Goal: Task Accomplishment & Management: Complete application form

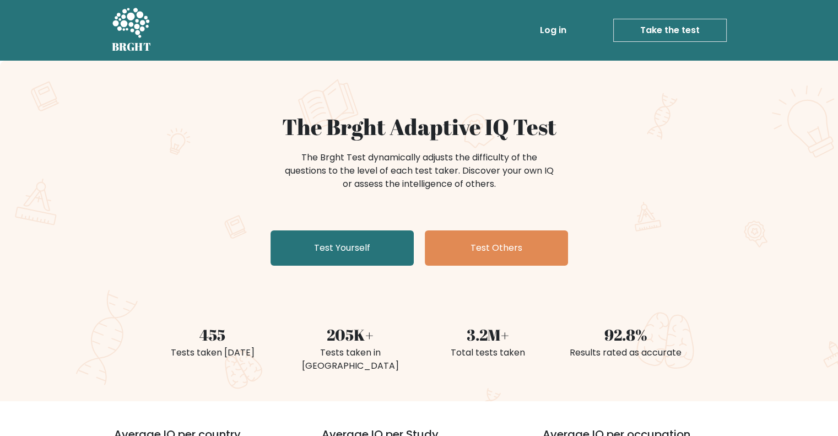
click at [651, 34] on link "Take the test" at bounding box center [669, 30] width 113 height 23
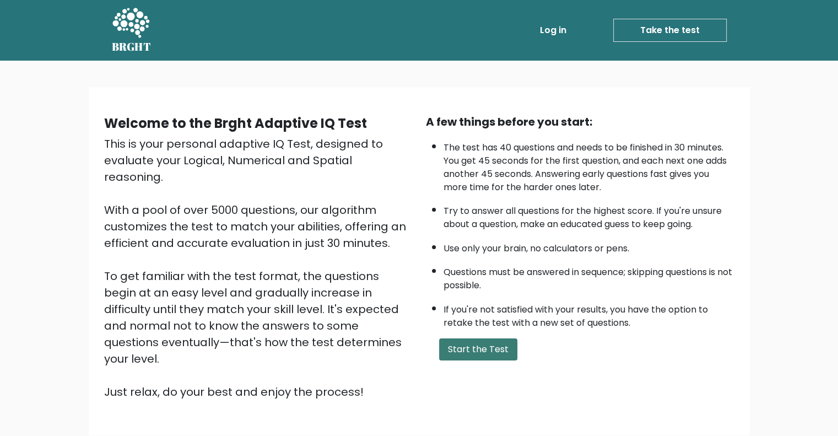
click at [494, 346] on button "Start the Test" at bounding box center [478, 349] width 78 height 22
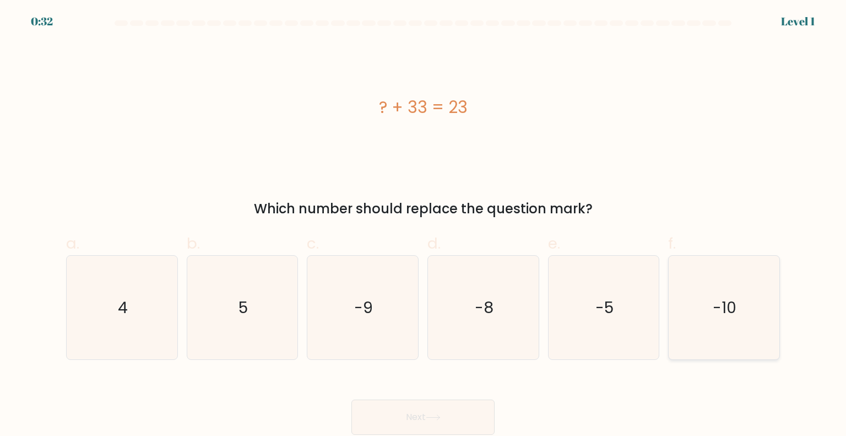
click at [722, 319] on icon "-10" at bounding box center [724, 308] width 104 height 104
click at [424, 225] on input "f. -10" at bounding box center [423, 221] width 1 height 7
radio input "true"
click at [441, 420] on icon at bounding box center [433, 417] width 15 height 6
click at [419, 414] on button "Next" at bounding box center [422, 416] width 143 height 35
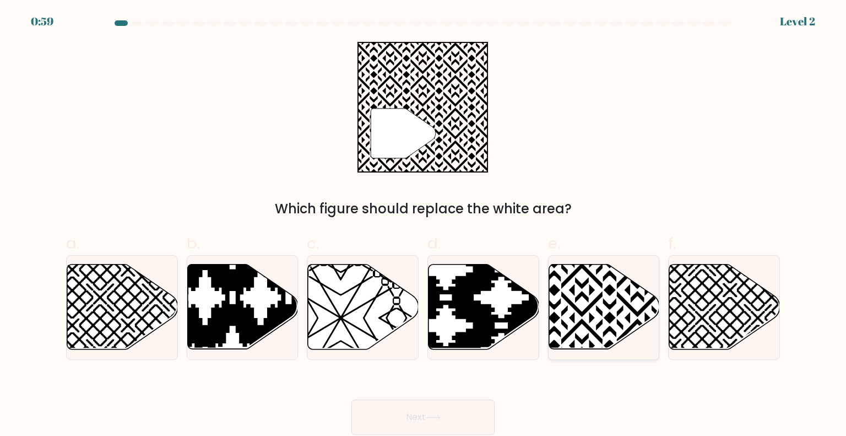
click at [562, 286] on icon at bounding box center [637, 262] width 223 height 223
click at [424, 225] on input "e." at bounding box center [423, 221] width 1 height 7
radio input "true"
click at [416, 426] on button "Next" at bounding box center [422, 416] width 143 height 35
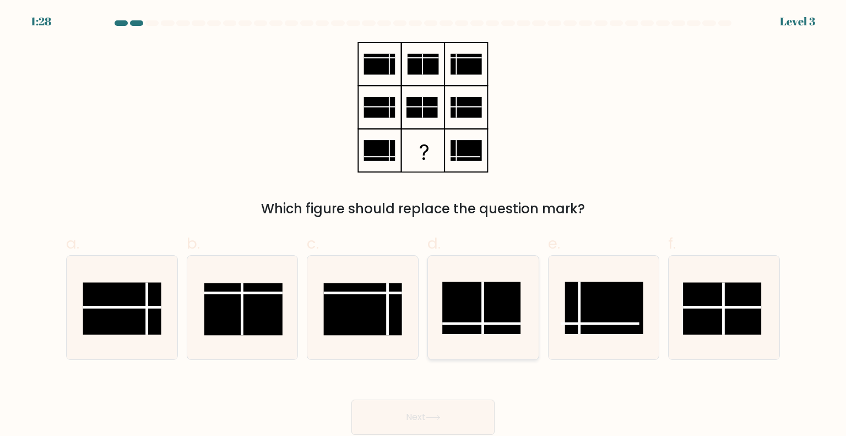
click at [483, 311] on line at bounding box center [483, 307] width 0 height 52
click at [424, 225] on input "d." at bounding box center [423, 221] width 1 height 7
radio input "true"
click at [467, 409] on button "Next" at bounding box center [422, 416] width 143 height 35
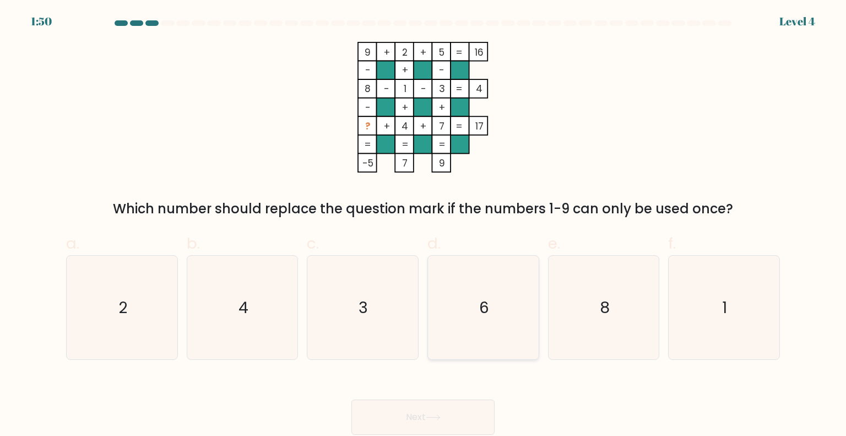
click at [534, 300] on icon "6" at bounding box center [483, 308] width 104 height 104
click at [424, 225] on input "d. 6" at bounding box center [423, 221] width 1 height 7
radio input "true"
click at [450, 420] on button "Next" at bounding box center [422, 416] width 143 height 35
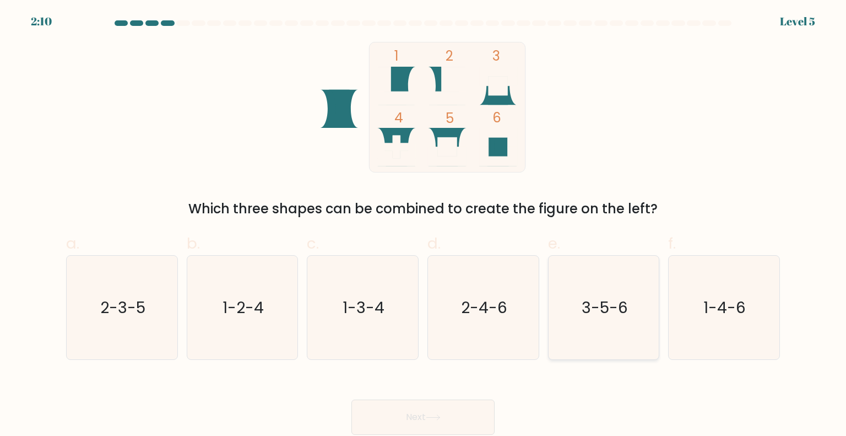
click at [615, 306] on text "3-5-6" at bounding box center [605, 307] width 46 height 22
click at [424, 225] on input "e. 3-5-6" at bounding box center [423, 221] width 1 height 7
radio input "true"
click at [482, 414] on button "Next" at bounding box center [422, 416] width 143 height 35
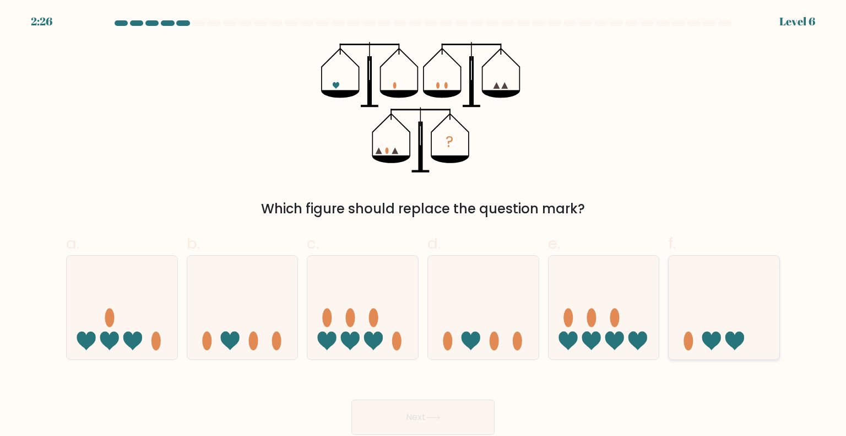
click at [716, 326] on icon at bounding box center [724, 307] width 111 height 91
click at [424, 225] on input "f." at bounding box center [423, 221] width 1 height 7
radio input "true"
click at [375, 414] on button "Next" at bounding box center [422, 416] width 143 height 35
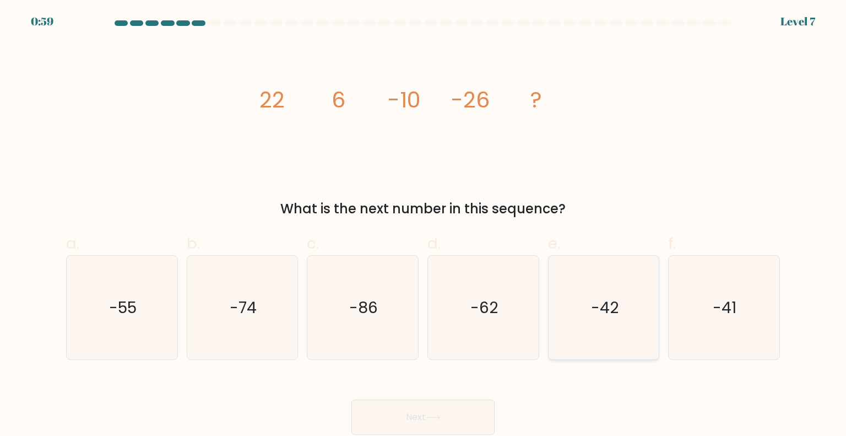
click at [597, 319] on icon "-42" at bounding box center [604, 308] width 104 height 104
click at [424, 225] on input "e. -42" at bounding box center [423, 221] width 1 height 7
radio input "true"
click at [400, 411] on button "Next" at bounding box center [422, 416] width 143 height 35
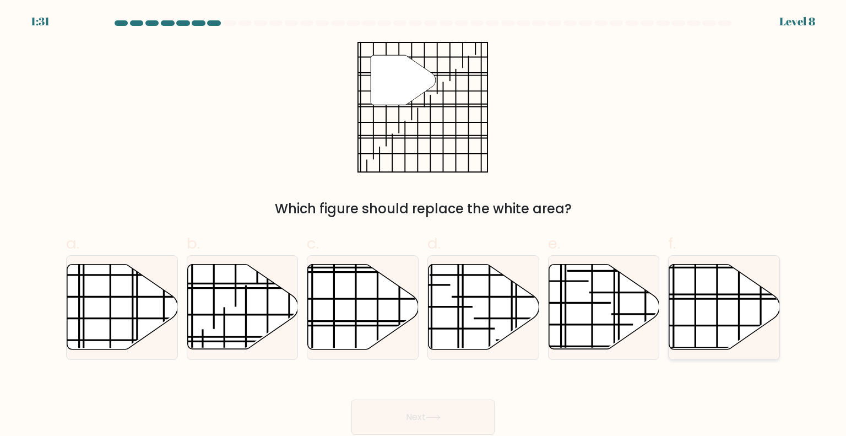
click at [715, 322] on icon at bounding box center [724, 306] width 111 height 85
click at [424, 225] on input "f." at bounding box center [423, 221] width 1 height 7
radio input "true"
click at [457, 421] on button "Next" at bounding box center [422, 416] width 143 height 35
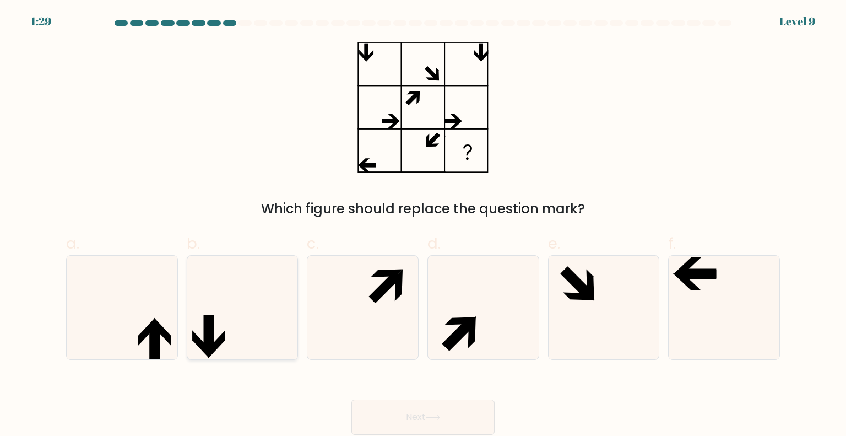
click at [225, 310] on icon at bounding box center [243, 308] width 104 height 104
click at [423, 225] on input "b." at bounding box center [423, 221] width 1 height 7
radio input "true"
click at [457, 420] on button "Next" at bounding box center [422, 416] width 143 height 35
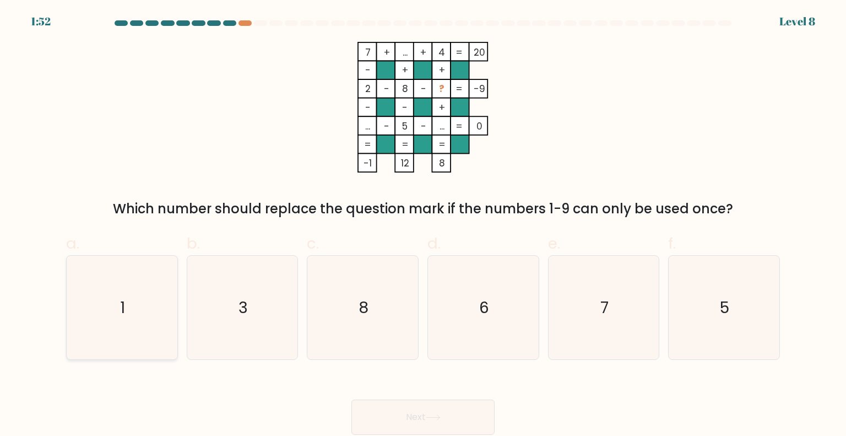
click at [148, 313] on icon "1" at bounding box center [122, 308] width 104 height 104
click at [423, 225] on input "a. 1" at bounding box center [423, 221] width 1 height 7
radio input "true"
click at [404, 422] on button "Next" at bounding box center [422, 416] width 143 height 35
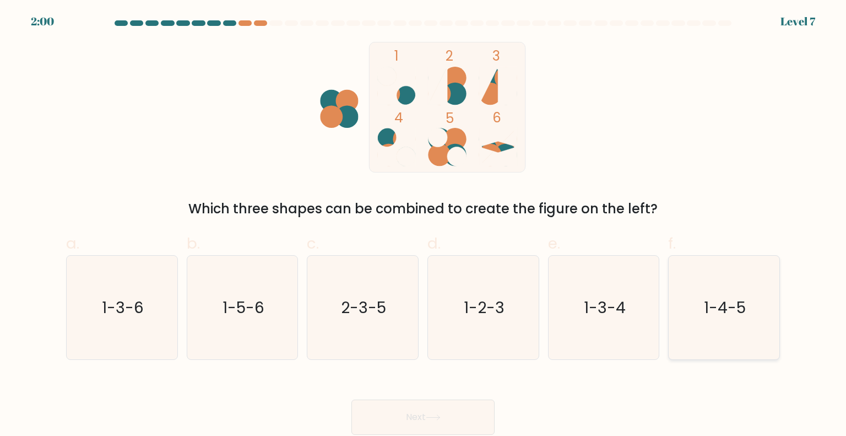
click at [749, 349] on icon "1-4-5" at bounding box center [724, 308] width 104 height 104
click at [424, 225] on input "f. 1-4-5" at bounding box center [423, 221] width 1 height 7
radio input "true"
click at [439, 421] on button "Next" at bounding box center [422, 416] width 143 height 35
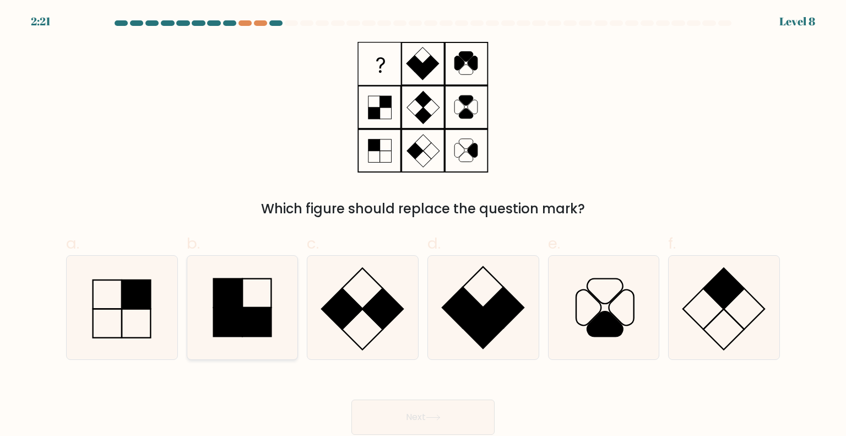
click at [248, 330] on rect at bounding box center [256, 321] width 29 height 29
click at [423, 225] on input "b." at bounding box center [423, 221] width 1 height 7
radio input "true"
click at [415, 414] on button "Next" at bounding box center [422, 416] width 143 height 35
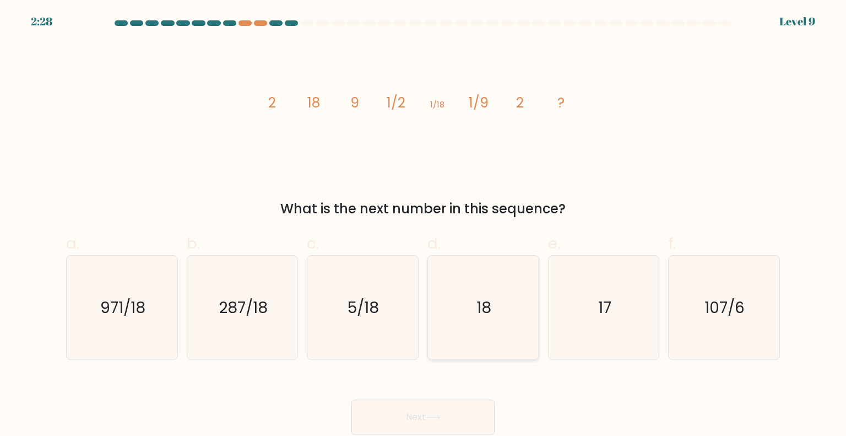
click at [472, 297] on icon "18" at bounding box center [483, 308] width 104 height 104
click at [424, 225] on input "d. 18" at bounding box center [423, 221] width 1 height 7
radio input "true"
click at [418, 427] on button "Next" at bounding box center [422, 416] width 143 height 35
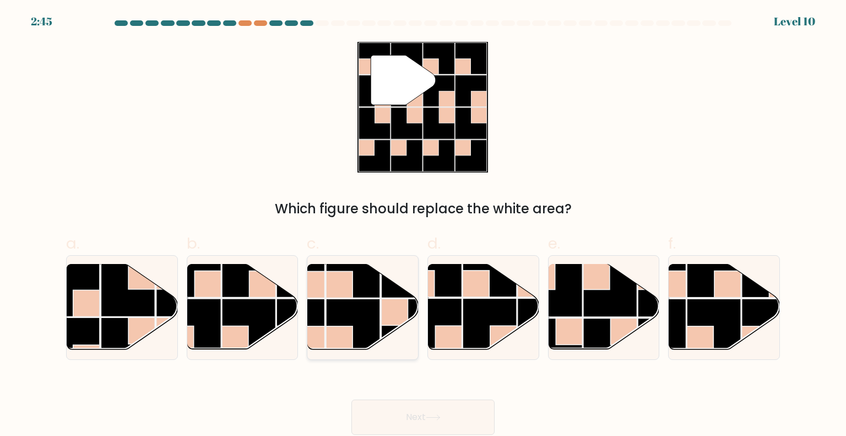
click at [332, 325] on rect at bounding box center [353, 326] width 54 height 54
click at [423, 225] on input "c." at bounding box center [423, 221] width 1 height 7
radio input "true"
click at [443, 414] on button "Next" at bounding box center [422, 416] width 143 height 35
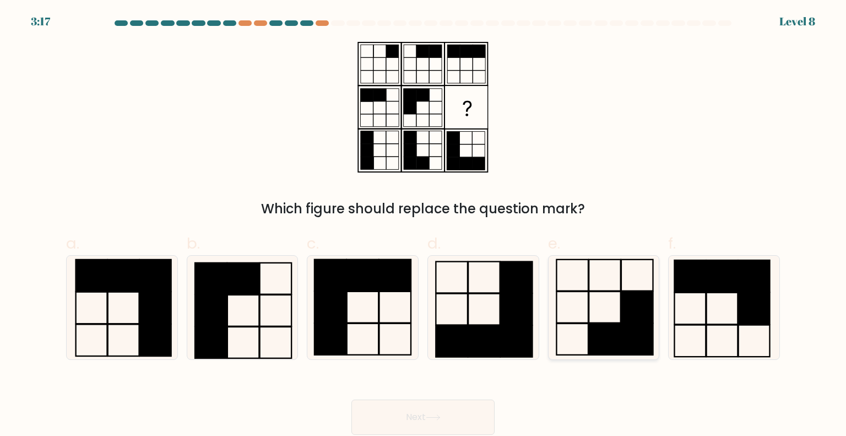
click at [605, 308] on icon at bounding box center [604, 308] width 104 height 104
click at [424, 225] on input "e." at bounding box center [423, 221] width 1 height 7
radio input "true"
click at [734, 304] on icon at bounding box center [724, 308] width 104 height 104
click at [424, 225] on input "f." at bounding box center [423, 221] width 1 height 7
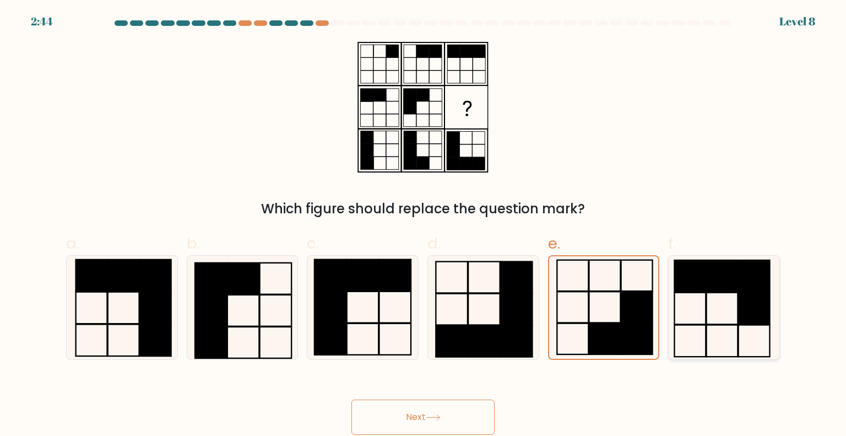
radio input "true"
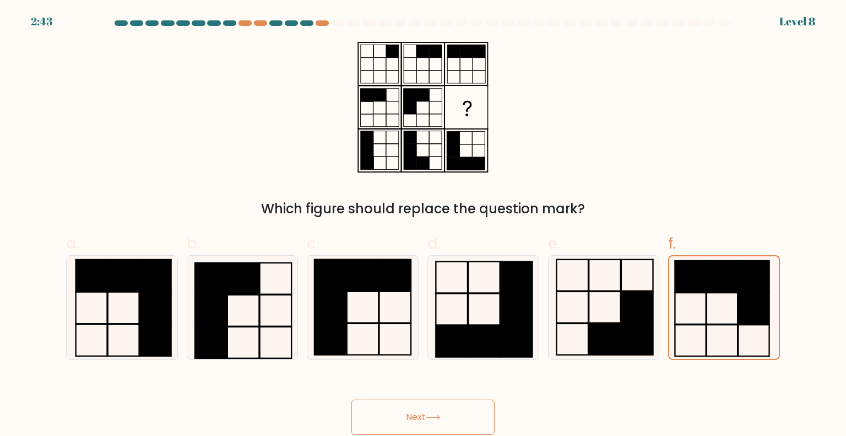
click at [445, 412] on button "Next" at bounding box center [422, 416] width 143 height 35
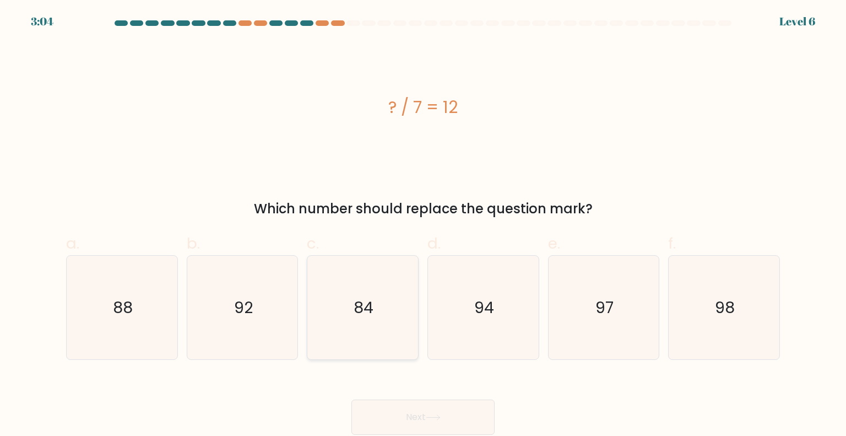
click at [394, 309] on icon "84" at bounding box center [363, 308] width 104 height 104
click at [423, 225] on input "c. 84" at bounding box center [423, 221] width 1 height 7
radio input "true"
click at [454, 422] on button "Next" at bounding box center [422, 416] width 143 height 35
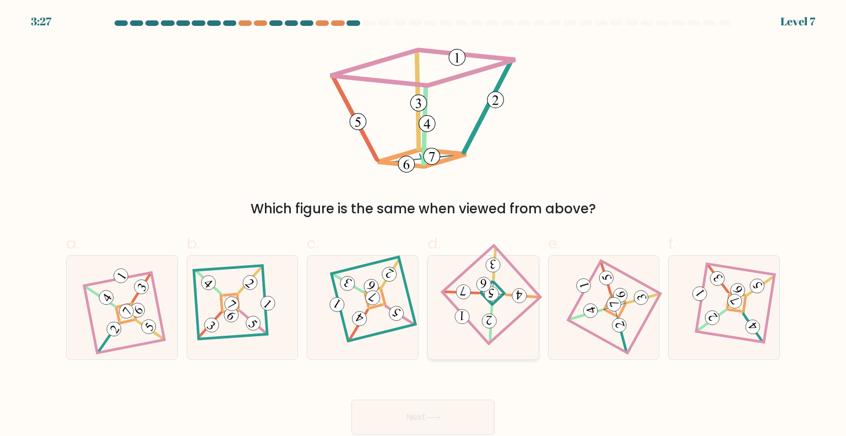
click at [497, 299] on 279 at bounding box center [492, 293] width 24 height 24
click at [424, 225] on input "d." at bounding box center [423, 221] width 1 height 7
radio input "true"
click at [442, 407] on button "Next" at bounding box center [422, 416] width 143 height 35
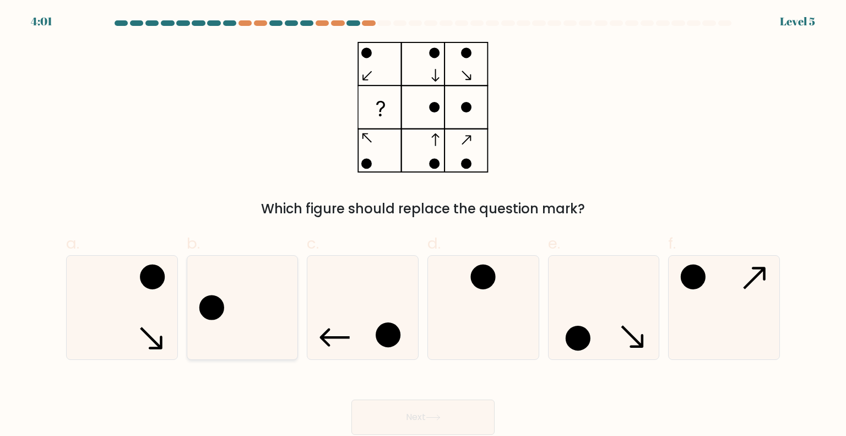
click at [254, 328] on icon at bounding box center [243, 308] width 104 height 104
click at [423, 225] on input "b." at bounding box center [423, 221] width 1 height 7
radio input "true"
click at [392, 415] on button "Next" at bounding box center [422, 416] width 143 height 35
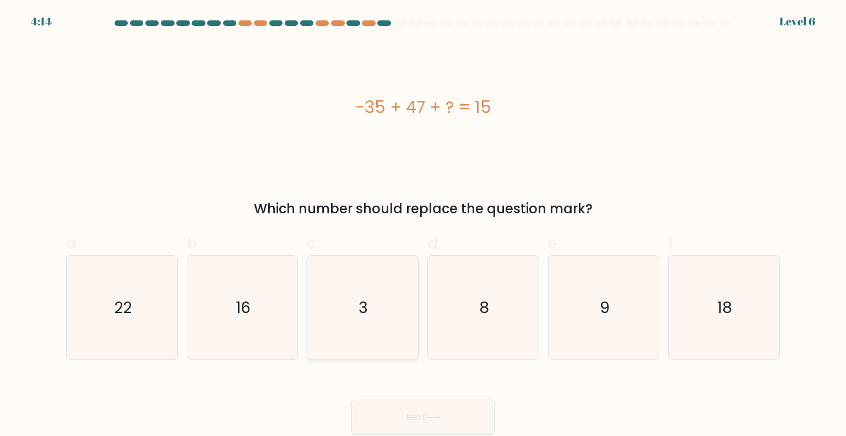
click at [327, 307] on icon "3" at bounding box center [363, 308] width 104 height 104
click at [423, 225] on input "c. 3" at bounding box center [423, 221] width 1 height 7
radio input "true"
click at [414, 417] on button "Next" at bounding box center [422, 416] width 143 height 35
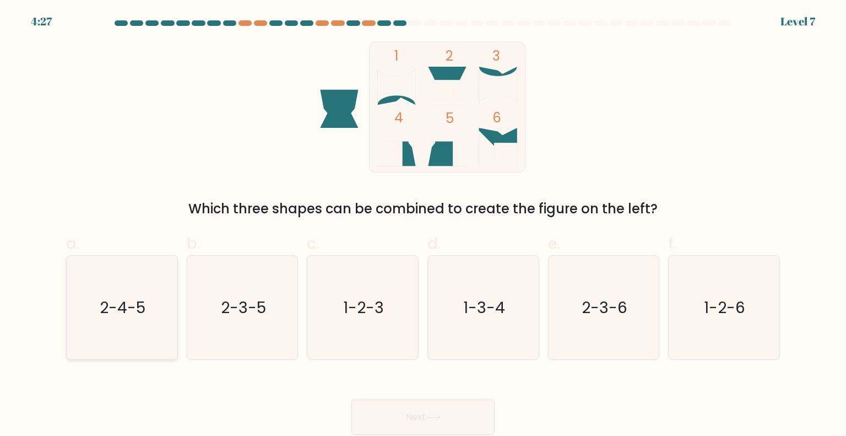
click at [117, 321] on icon "2-4-5" at bounding box center [122, 308] width 104 height 104
click at [423, 225] on input "a. 2-4-5" at bounding box center [423, 221] width 1 height 7
radio input "true"
click at [424, 415] on button "Next" at bounding box center [422, 416] width 143 height 35
drag, startPoint x: 410, startPoint y: 420, endPoint x: 422, endPoint y: 430, distance: 15.2
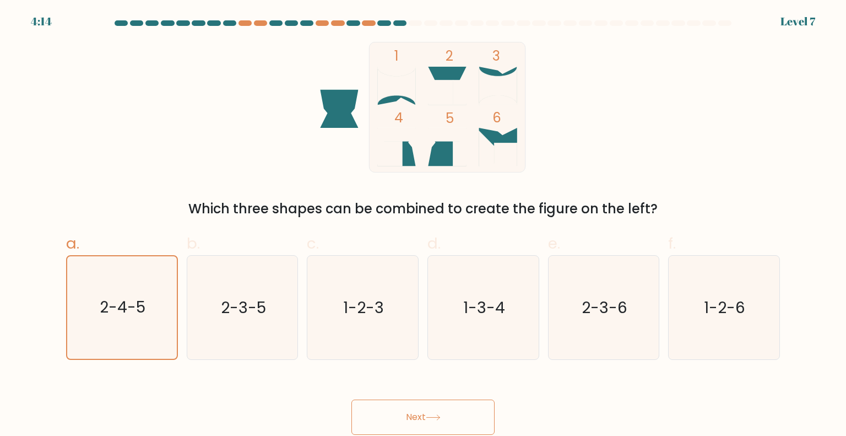
click at [411, 419] on button "Next" at bounding box center [422, 416] width 143 height 35
click at [412, 412] on button "Next" at bounding box center [422, 416] width 143 height 35
click at [458, 416] on button "Next" at bounding box center [422, 416] width 143 height 35
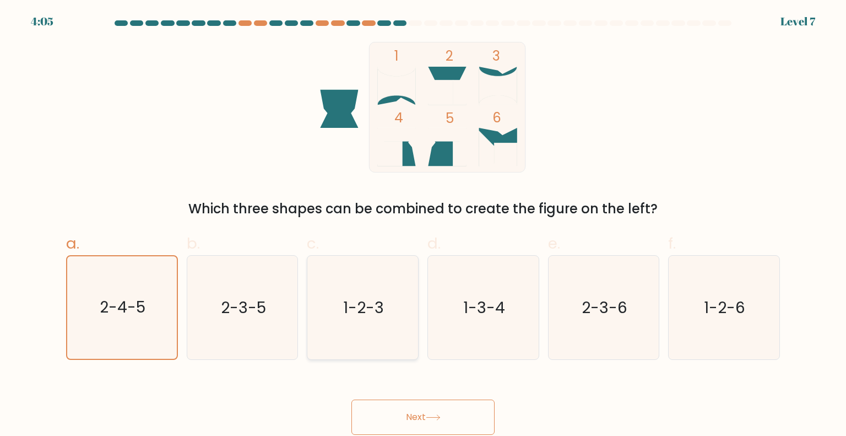
click at [373, 306] on text "1-2-3" at bounding box center [364, 307] width 41 height 22
click at [423, 225] on input "c. 1-2-3" at bounding box center [423, 221] width 1 height 7
radio input "true"
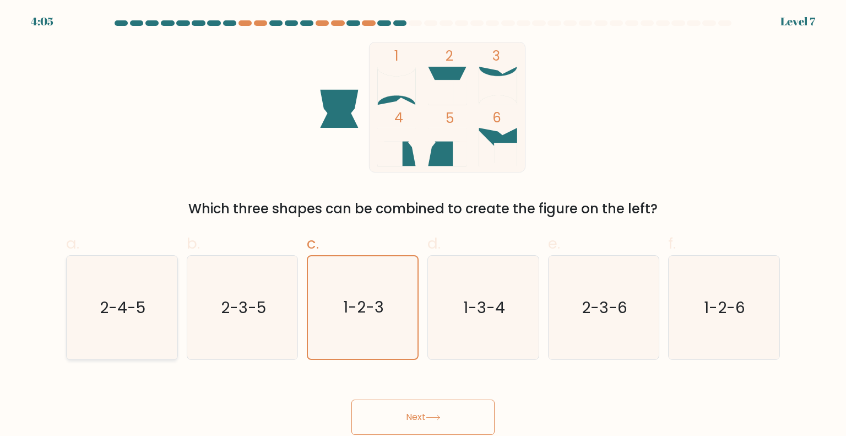
click at [161, 325] on icon "2-4-5" at bounding box center [122, 308] width 104 height 104
click at [423, 225] on input "a. 2-4-5" at bounding box center [423, 221] width 1 height 7
radio input "true"
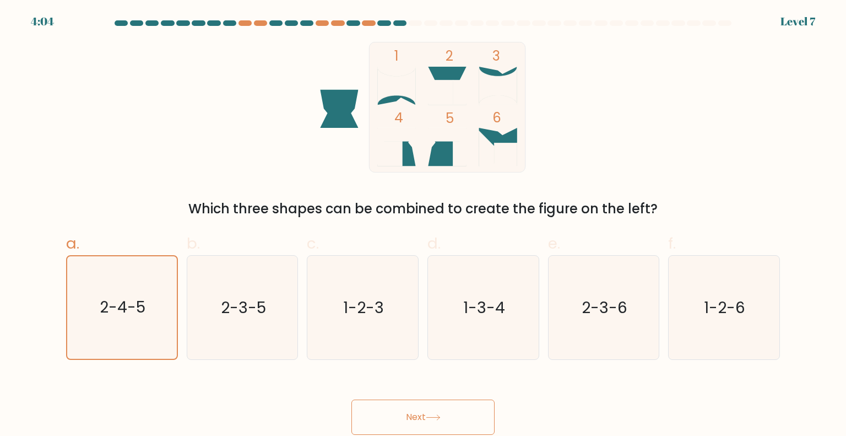
click at [444, 413] on button "Next" at bounding box center [422, 416] width 143 height 35
click at [432, 417] on icon at bounding box center [433, 417] width 15 height 6
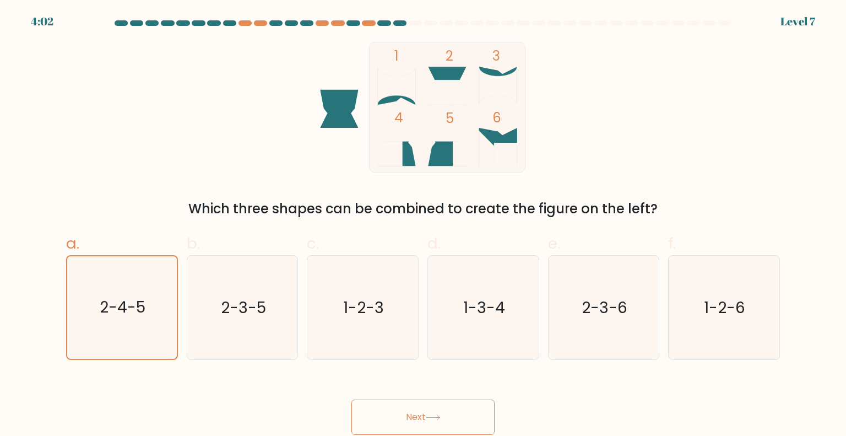
click at [432, 417] on icon at bounding box center [433, 417] width 15 height 6
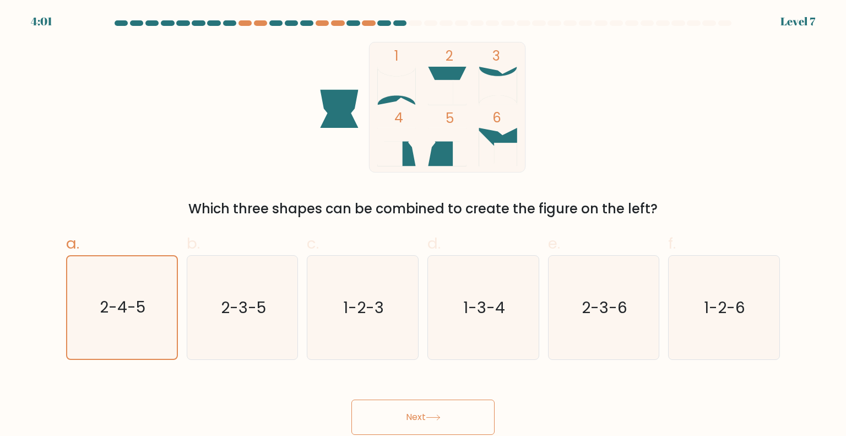
click at [432, 417] on icon at bounding box center [433, 417] width 15 height 6
click at [402, 411] on button "Next" at bounding box center [422, 416] width 143 height 35
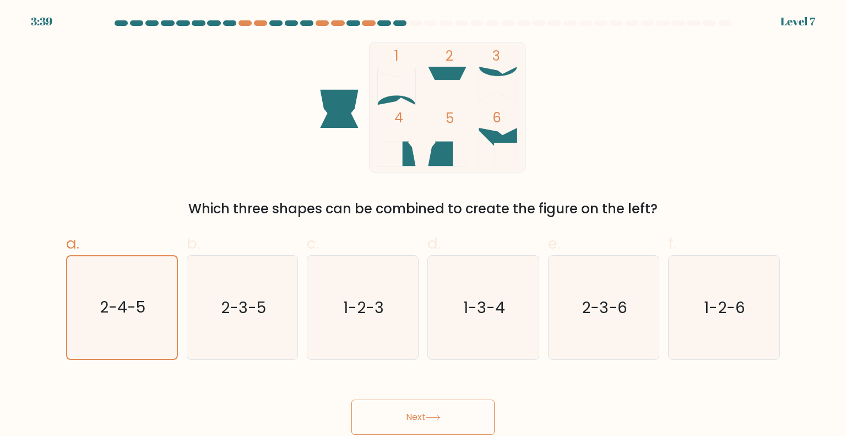
click at [402, 411] on button "Next" at bounding box center [422, 416] width 143 height 35
click at [142, 319] on icon "2-4-5" at bounding box center [122, 308] width 104 height 104
click at [423, 225] on input "a. 2-4-5" at bounding box center [423, 221] width 1 height 7
radio input "true"
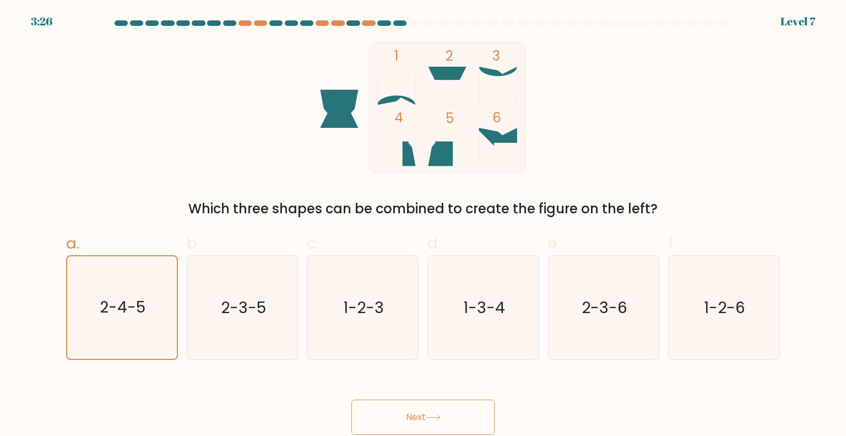
click at [399, 408] on button "Next" at bounding box center [422, 416] width 143 height 35
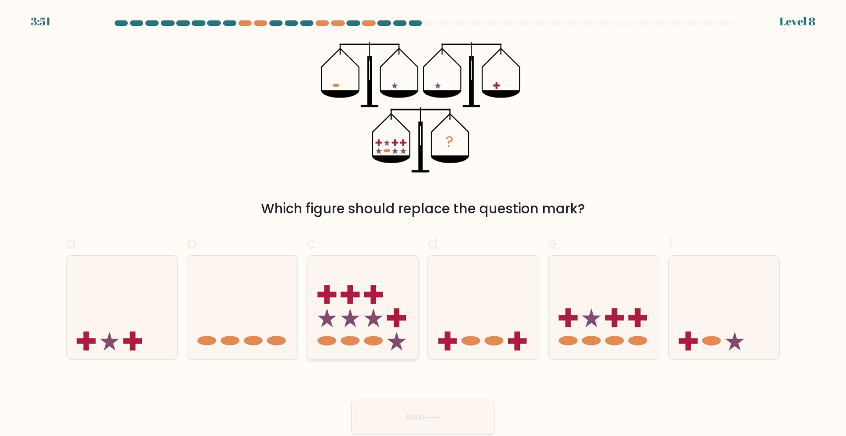
click at [391, 283] on icon at bounding box center [362, 307] width 111 height 91
click at [423, 225] on input "c." at bounding box center [423, 221] width 1 height 7
radio input "true"
click at [435, 423] on button "Next" at bounding box center [422, 416] width 143 height 35
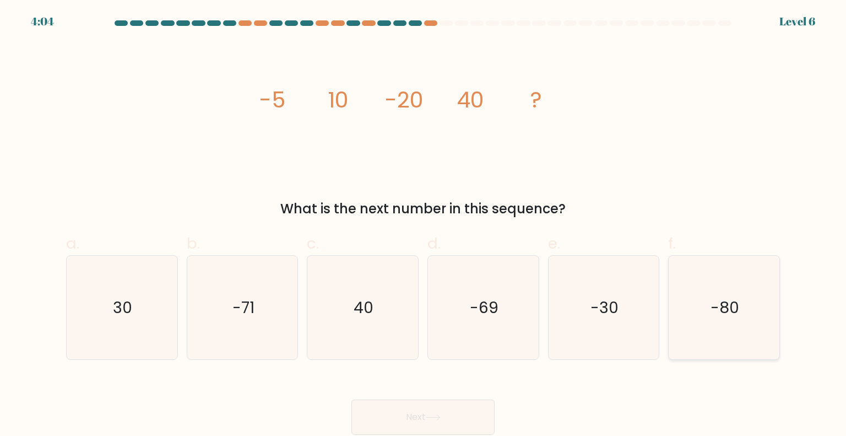
click at [711, 295] on icon "-80" at bounding box center [724, 308] width 104 height 104
click at [424, 225] on input "f. -80" at bounding box center [423, 221] width 1 height 7
radio input "true"
click at [443, 411] on button "Next" at bounding box center [422, 416] width 143 height 35
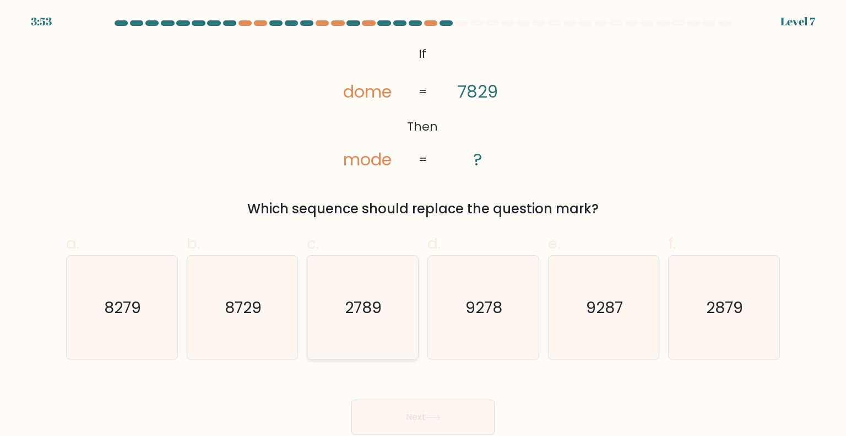
click at [401, 288] on icon "2789" at bounding box center [363, 308] width 104 height 104
click at [423, 225] on input "c. 2789" at bounding box center [423, 221] width 1 height 7
radio input "true"
click at [486, 413] on button "Next" at bounding box center [422, 416] width 143 height 35
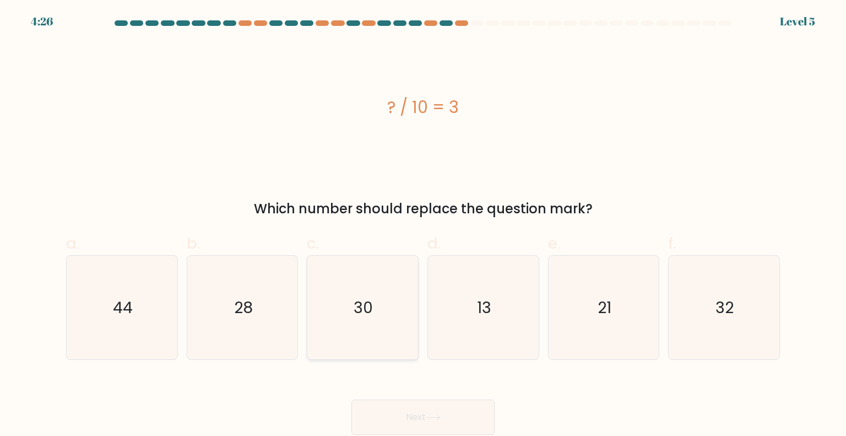
click at [351, 321] on icon "30" at bounding box center [363, 308] width 104 height 104
click at [423, 225] on input "c. 30" at bounding box center [423, 221] width 1 height 7
radio input "true"
click at [439, 420] on icon at bounding box center [433, 417] width 15 height 6
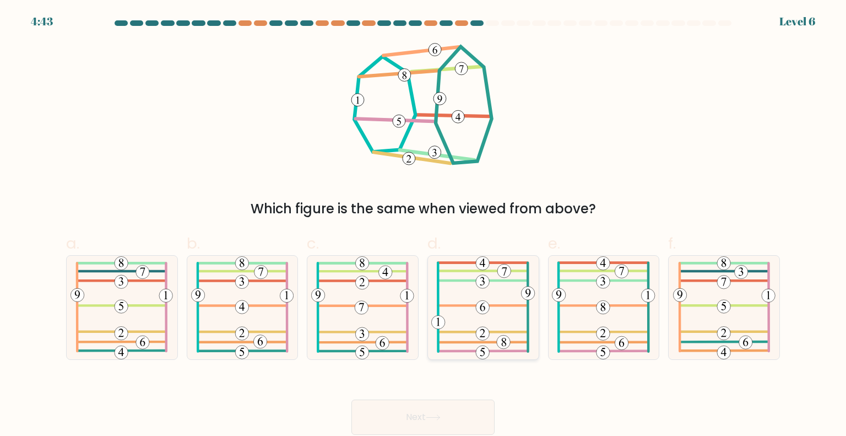
click at [496, 326] on icon at bounding box center [483, 308] width 104 height 104
click at [424, 225] on input "d." at bounding box center [423, 221] width 1 height 7
radio input "true"
click at [453, 413] on button "Next" at bounding box center [422, 416] width 143 height 35
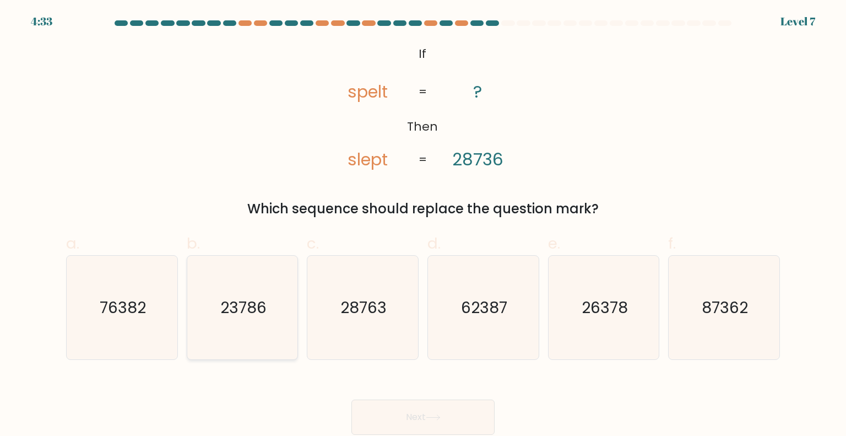
click at [230, 318] on icon "23786" at bounding box center [243, 308] width 104 height 104
click at [423, 225] on input "b. 23786" at bounding box center [423, 221] width 1 height 7
radio input "true"
click at [445, 427] on button "Next" at bounding box center [422, 416] width 143 height 35
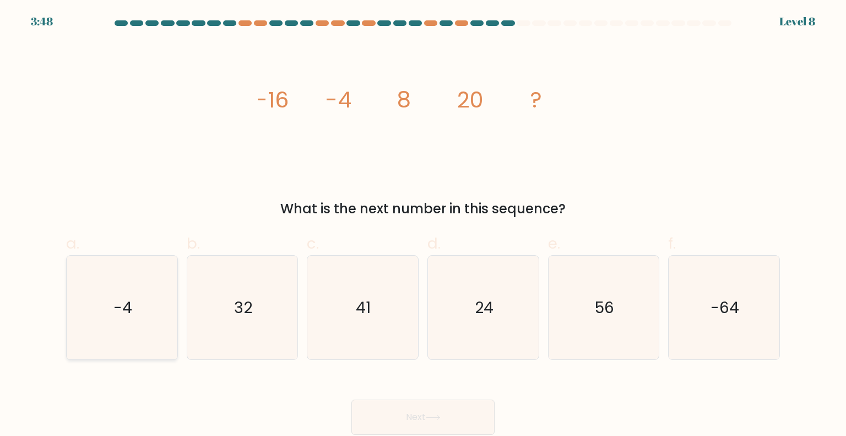
click at [149, 299] on icon "-4" at bounding box center [122, 308] width 104 height 104
click at [423, 225] on input "a. -4" at bounding box center [423, 221] width 1 height 7
radio input "true"
click at [245, 303] on text "32" at bounding box center [243, 307] width 18 height 22
click at [423, 225] on input "b. 32" at bounding box center [423, 221] width 1 height 7
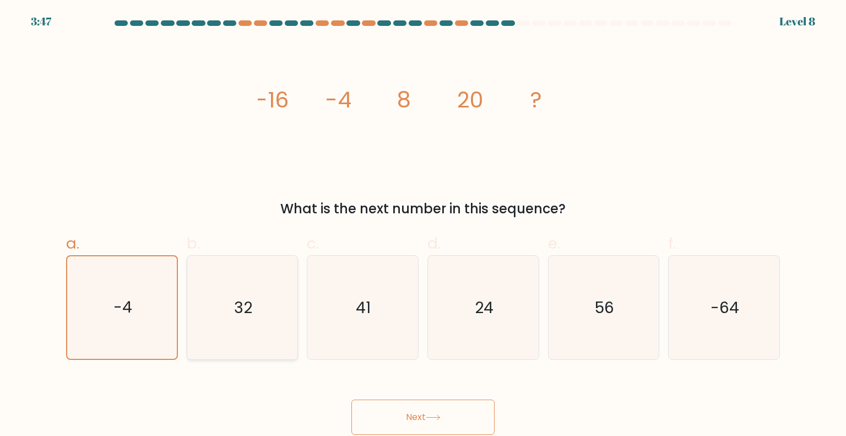
radio input "true"
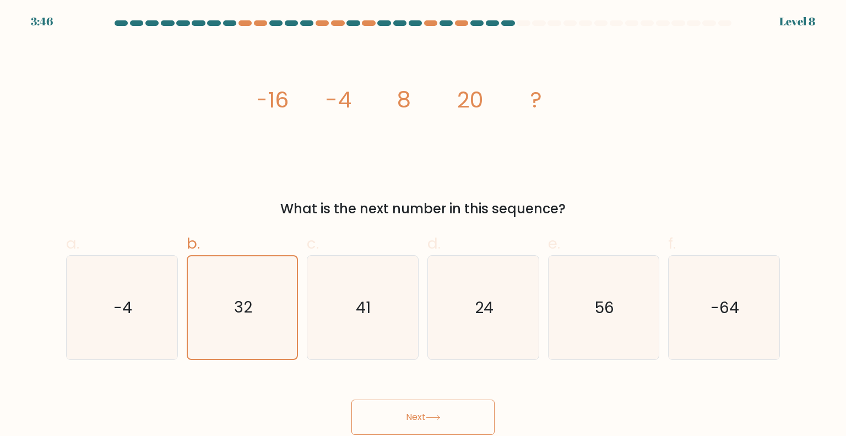
click at [371, 408] on button "Next" at bounding box center [422, 416] width 143 height 35
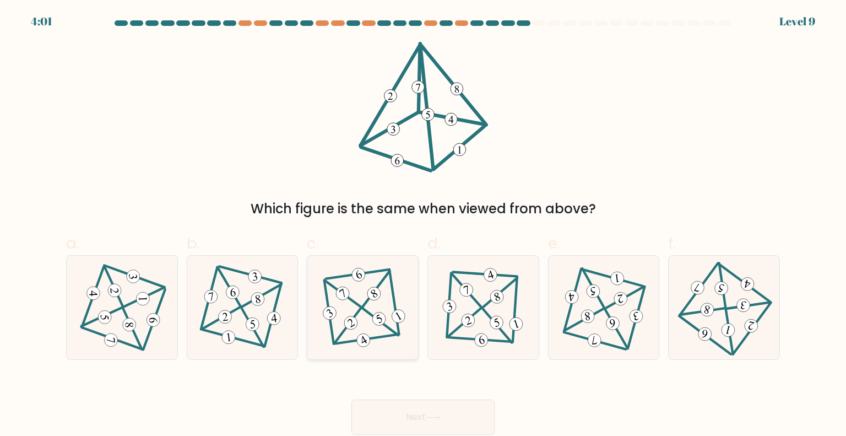
click at [355, 316] on 298 at bounding box center [347, 325] width 26 height 35
click at [423, 225] on input "c." at bounding box center [423, 221] width 1 height 7
radio input "true"
click at [429, 403] on button "Next" at bounding box center [422, 416] width 143 height 35
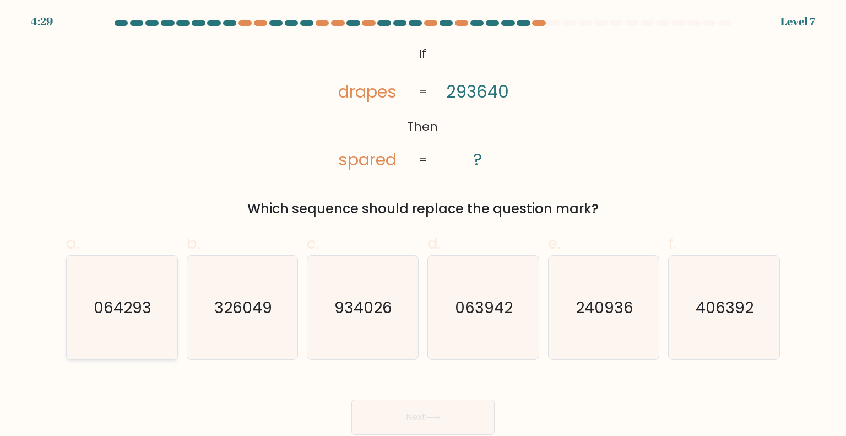
click at [121, 332] on icon "064293" at bounding box center [122, 308] width 104 height 104
click at [423, 225] on input "a. 064293" at bounding box center [423, 221] width 1 height 7
radio input "true"
click at [498, 321] on icon "063942" at bounding box center [483, 308] width 104 height 104
click at [424, 225] on input "d. 063942" at bounding box center [423, 221] width 1 height 7
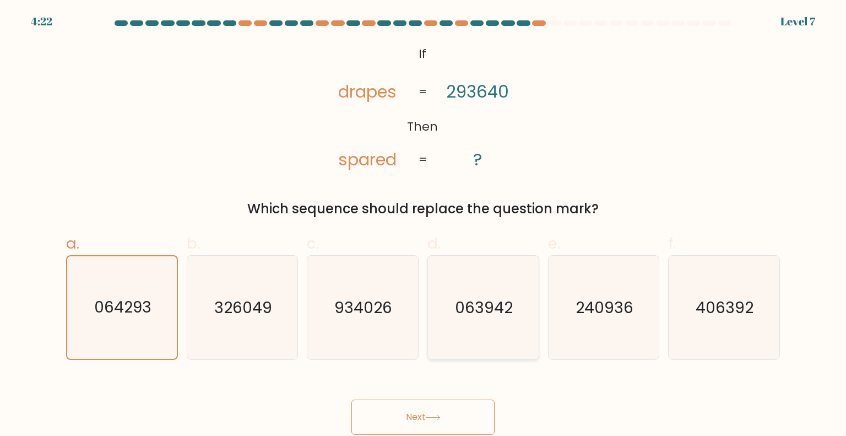
radio input "true"
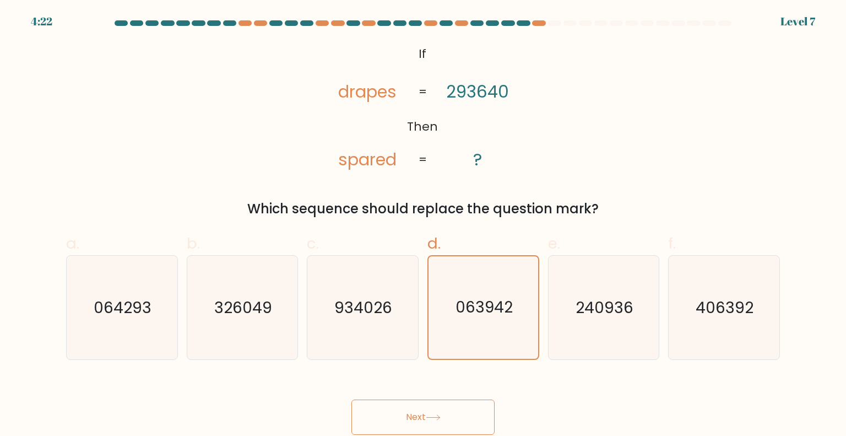
click at [448, 413] on button "Next" at bounding box center [422, 416] width 143 height 35
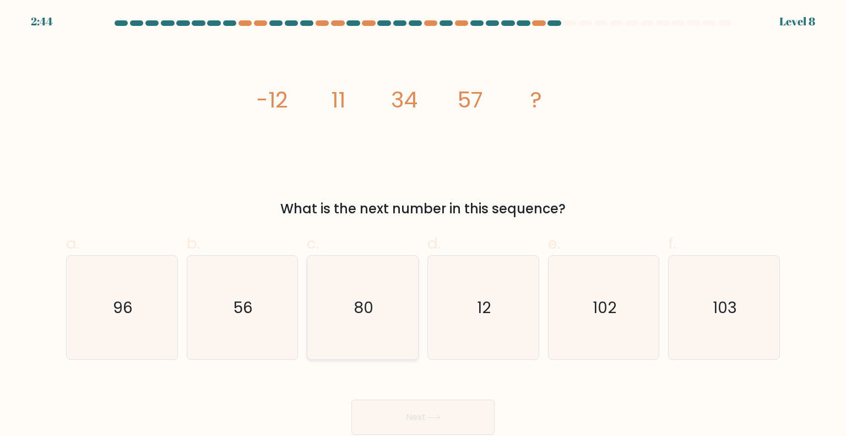
click at [361, 301] on text "80" at bounding box center [364, 307] width 20 height 22
click at [423, 225] on input "c. 80" at bounding box center [423, 221] width 1 height 7
radio input "true"
click at [443, 424] on button "Next" at bounding box center [422, 416] width 143 height 35
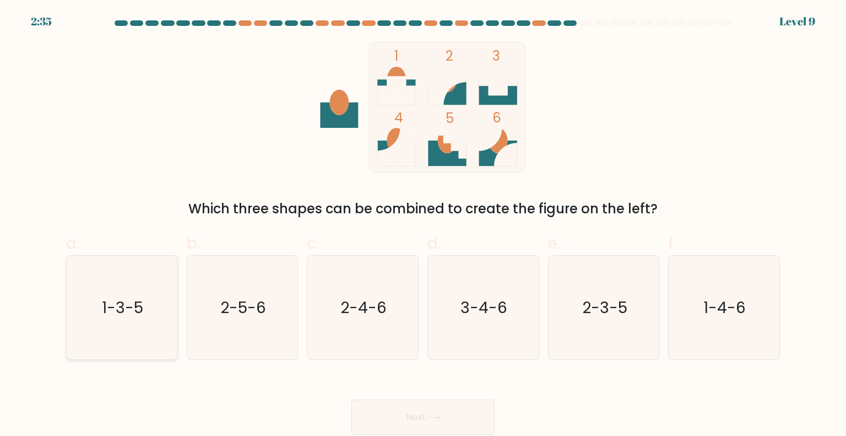
click at [128, 299] on text "1-3-5" at bounding box center [122, 307] width 41 height 22
click at [423, 225] on input "a. 1-3-5" at bounding box center [423, 221] width 1 height 7
radio input "true"
click at [400, 416] on button "Next" at bounding box center [422, 416] width 143 height 35
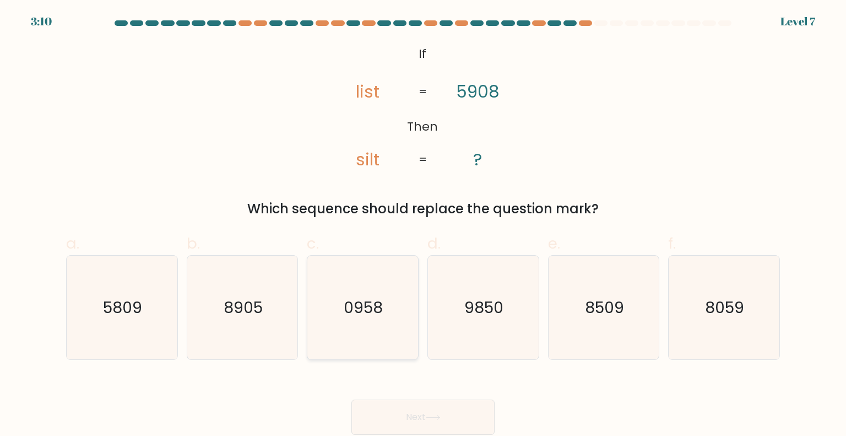
click at [382, 337] on icon "0958" at bounding box center [363, 308] width 104 height 104
click at [423, 225] on input "c. 0958" at bounding box center [423, 221] width 1 height 7
radio input "true"
click at [410, 421] on button "Next" at bounding box center [422, 416] width 143 height 35
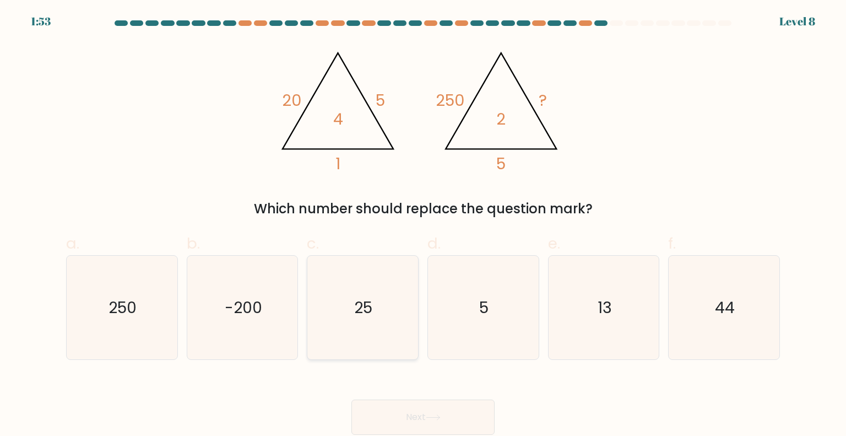
click at [393, 292] on icon "25" at bounding box center [363, 308] width 104 height 104
click at [423, 225] on input "c. 25" at bounding box center [423, 221] width 1 height 7
radio input "true"
click at [458, 416] on button "Next" at bounding box center [422, 416] width 143 height 35
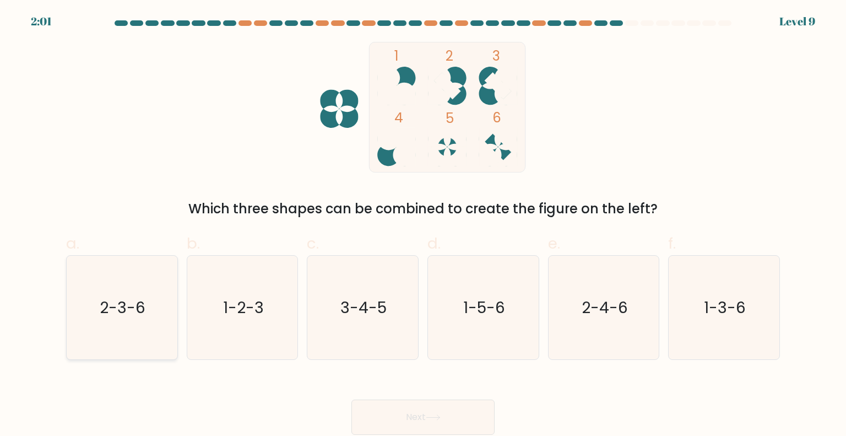
click at [126, 298] on text "2-3-6" at bounding box center [123, 307] width 46 height 22
click at [423, 225] on input "a. 2-3-6" at bounding box center [423, 221] width 1 height 7
radio input "true"
click at [478, 422] on button "Next" at bounding box center [422, 416] width 143 height 35
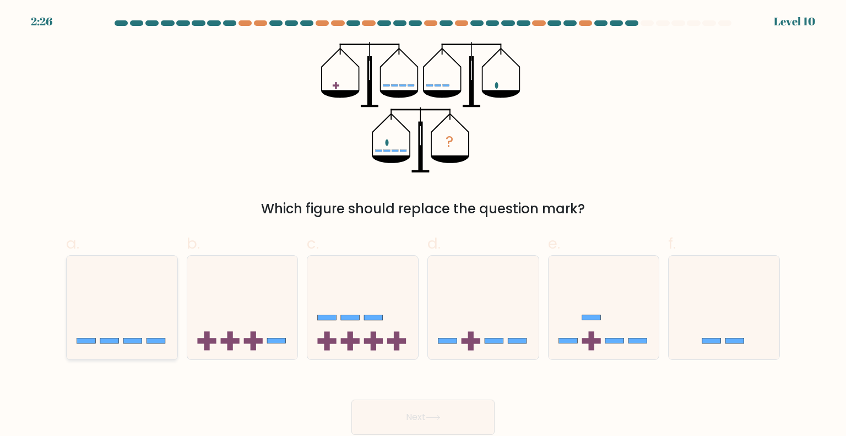
click at [128, 333] on icon at bounding box center [122, 307] width 111 height 91
click at [423, 225] on input "a." at bounding box center [423, 221] width 1 height 7
radio input "true"
click at [445, 428] on button "Next" at bounding box center [422, 416] width 143 height 35
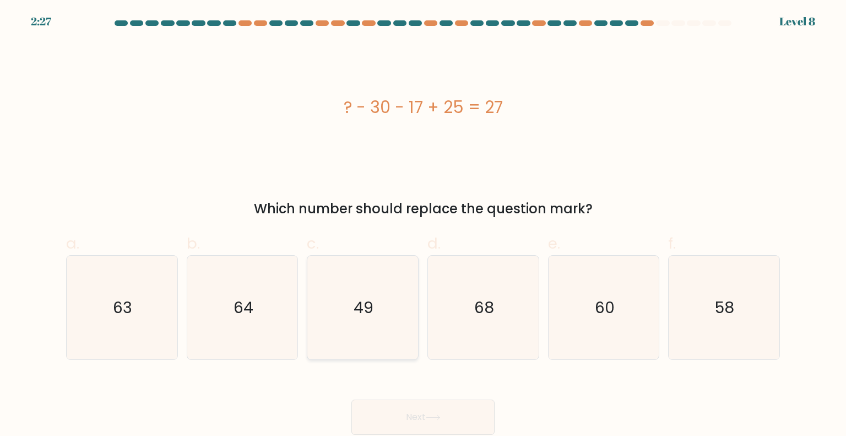
click at [391, 332] on icon "49" at bounding box center [363, 308] width 104 height 104
click at [423, 225] on input "c. 49" at bounding box center [423, 221] width 1 height 7
radio input "true"
click at [439, 431] on button "Next" at bounding box center [422, 416] width 143 height 35
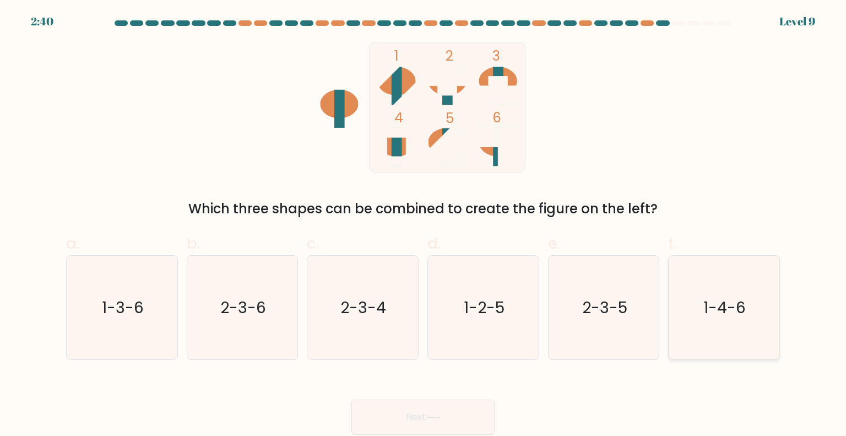
click at [730, 290] on icon "1-4-6" at bounding box center [724, 308] width 104 height 104
click at [424, 225] on input "f. 1-4-6" at bounding box center [423, 221] width 1 height 7
radio input "true"
click at [429, 429] on button "Next" at bounding box center [422, 416] width 143 height 35
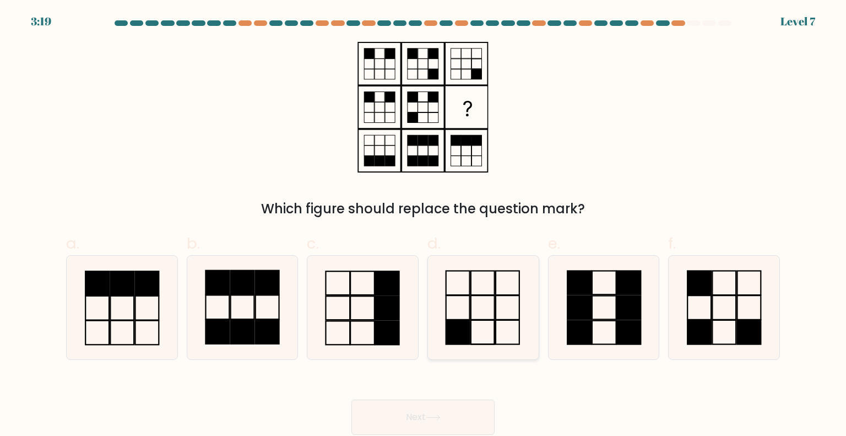
click at [484, 274] on icon at bounding box center [483, 308] width 104 height 104
click at [424, 225] on input "d." at bounding box center [423, 221] width 1 height 7
radio input "true"
click at [456, 416] on button "Next" at bounding box center [422, 416] width 143 height 35
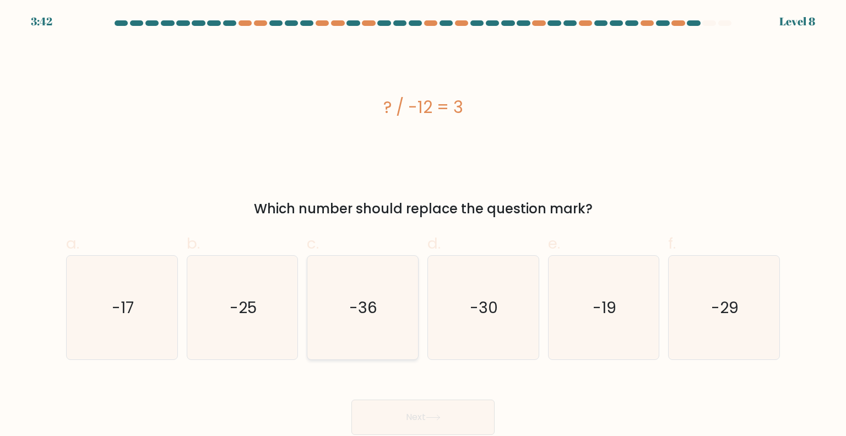
click at [388, 317] on icon "-36" at bounding box center [363, 308] width 104 height 104
click at [423, 225] on input "c. -36" at bounding box center [423, 221] width 1 height 7
radio input "true"
click at [408, 426] on button "Next" at bounding box center [422, 416] width 143 height 35
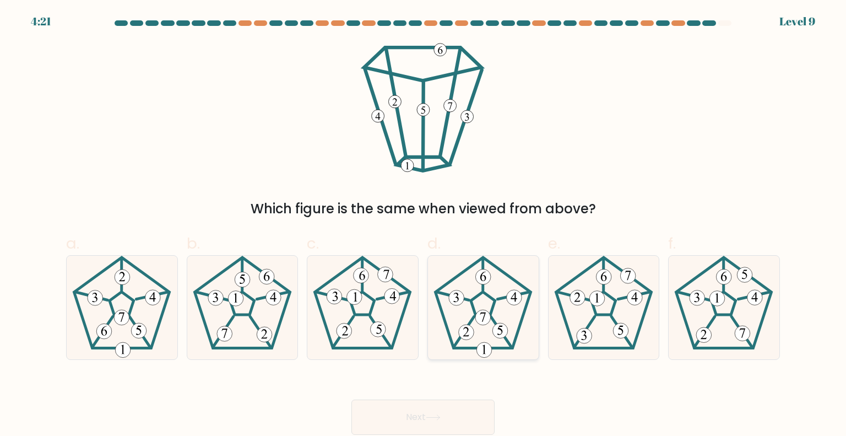
click at [445, 324] on icon at bounding box center [483, 308] width 104 height 104
click at [424, 225] on input "d." at bounding box center [423, 221] width 1 height 7
radio input "true"
drag, startPoint x: 150, startPoint y: 330, endPoint x: 191, endPoint y: 368, distance: 56.1
click at [150, 330] on icon at bounding box center [122, 308] width 104 height 104
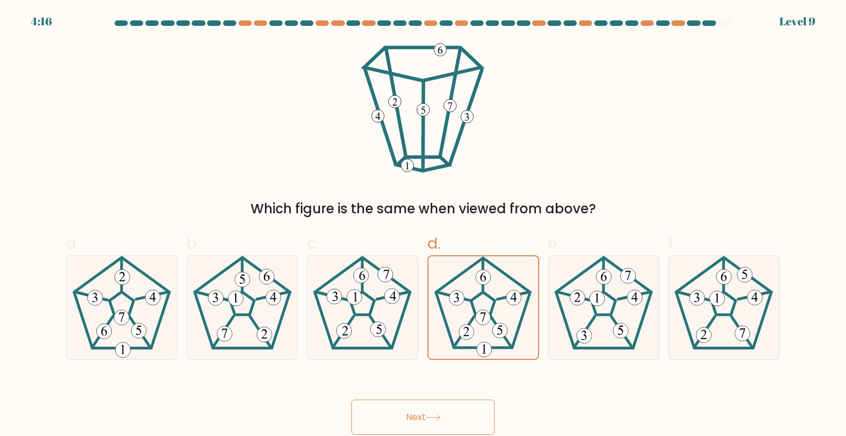
click at [423, 225] on input "a." at bounding box center [423, 221] width 1 height 7
radio input "true"
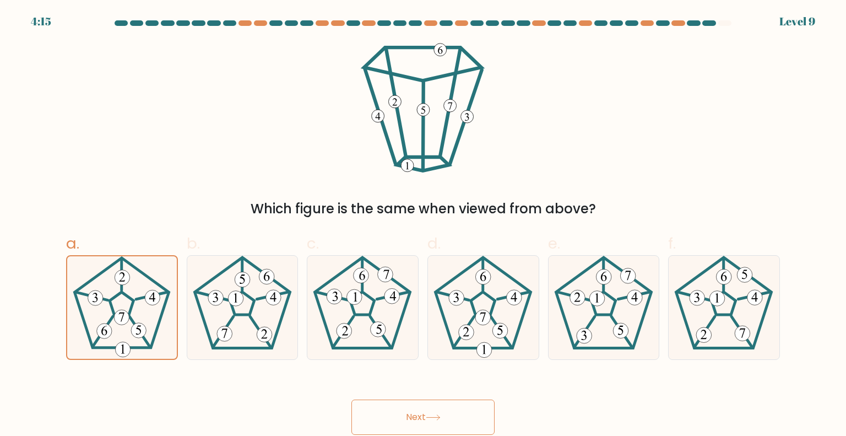
click at [394, 423] on button "Next" at bounding box center [422, 416] width 143 height 35
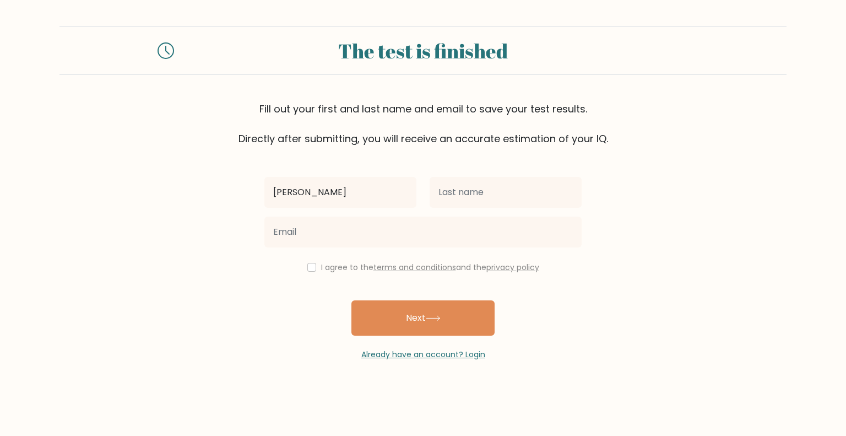
type input "[PERSON_NAME] [PERSON_NAME]"
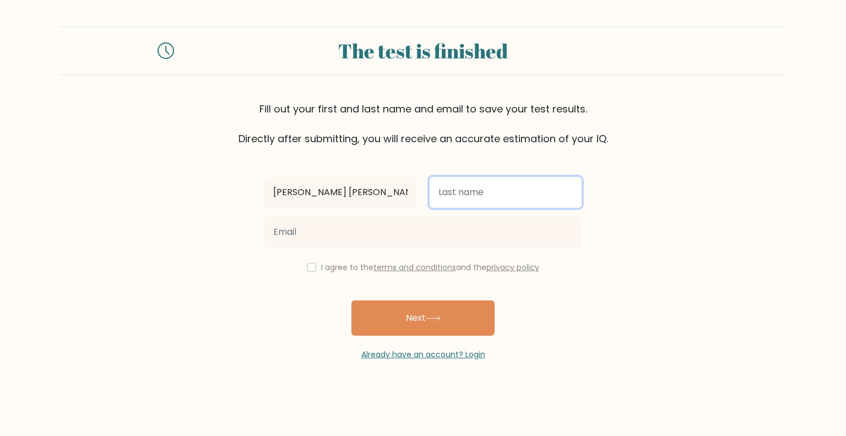
click at [465, 202] on input "text" at bounding box center [506, 192] width 152 height 31
type input "Malbas"
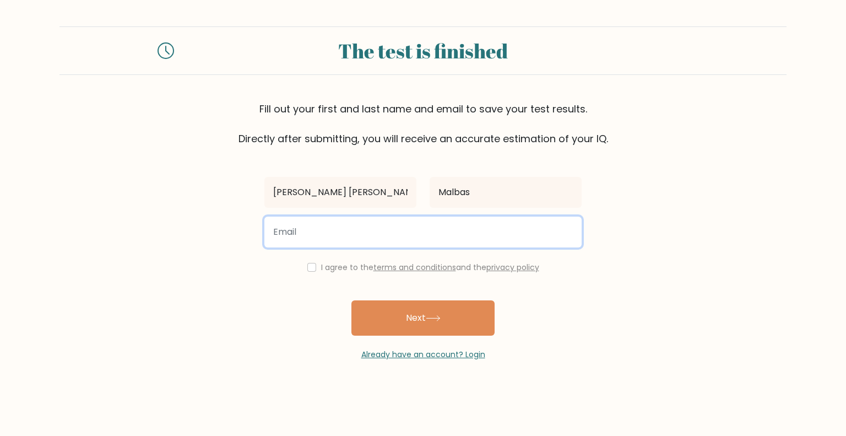
click at [451, 227] on input "email" at bounding box center [422, 231] width 317 height 31
type input "[EMAIL_ADDRESS][DOMAIN_NAME]"
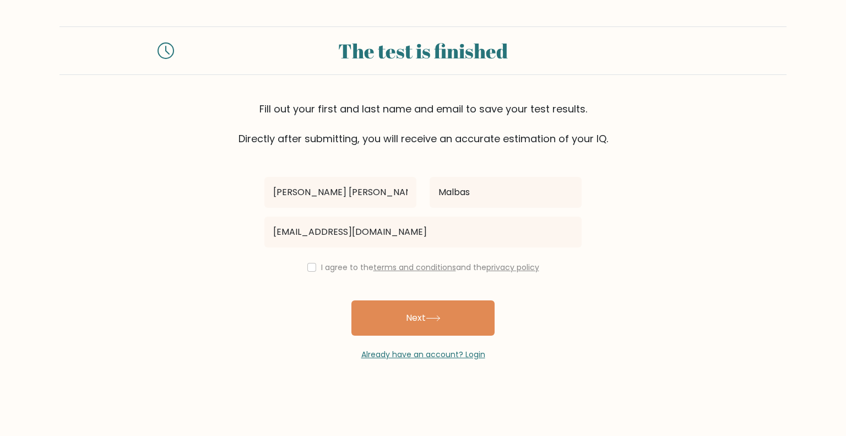
click at [321, 270] on label "I agree to the terms and conditions and the privacy policy" at bounding box center [430, 267] width 218 height 11
click at [307, 266] on input "checkbox" at bounding box center [311, 267] width 9 height 9
checkbox input "true"
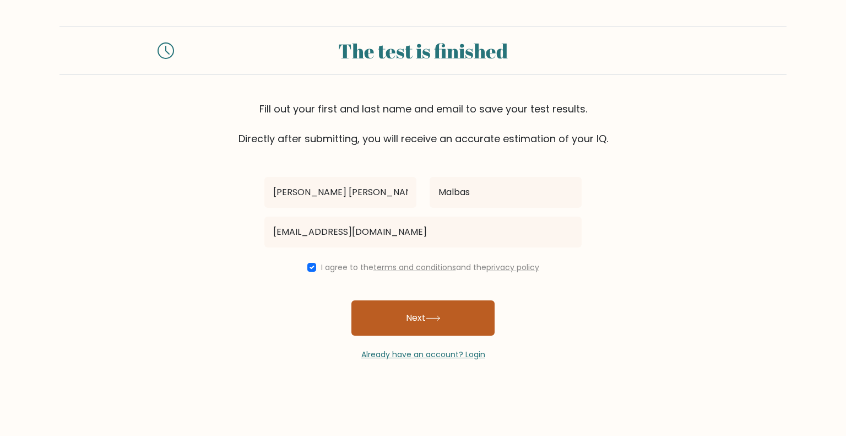
click at [393, 321] on button "Next" at bounding box center [422, 317] width 143 height 35
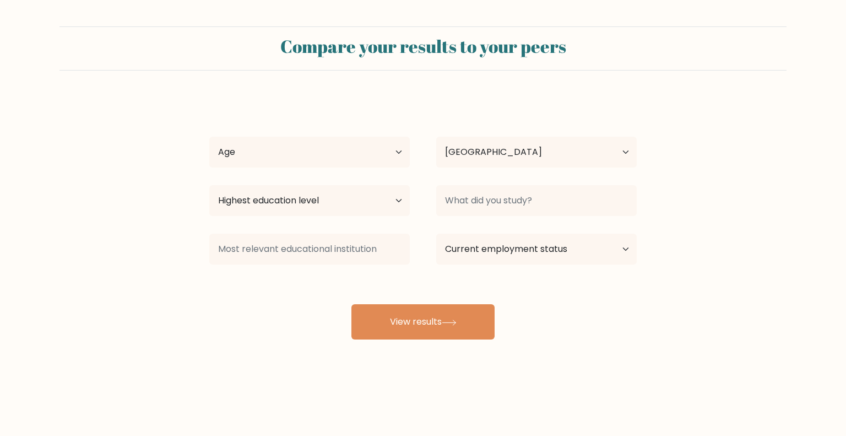
select select "PH"
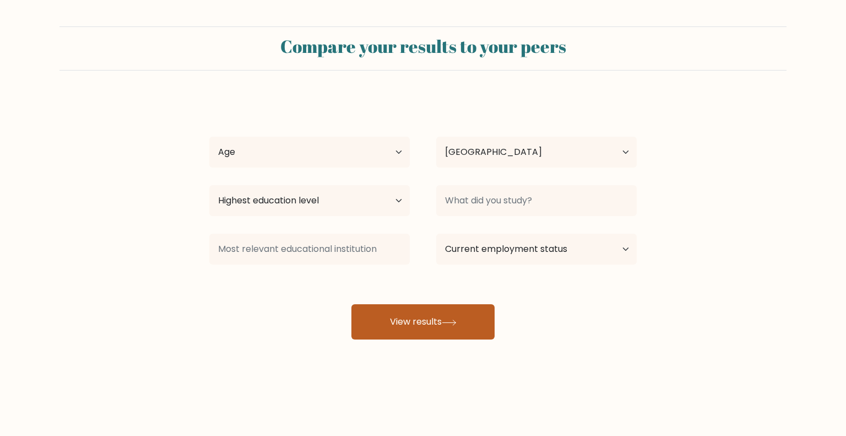
click at [425, 325] on button "View results" at bounding box center [422, 321] width 143 height 35
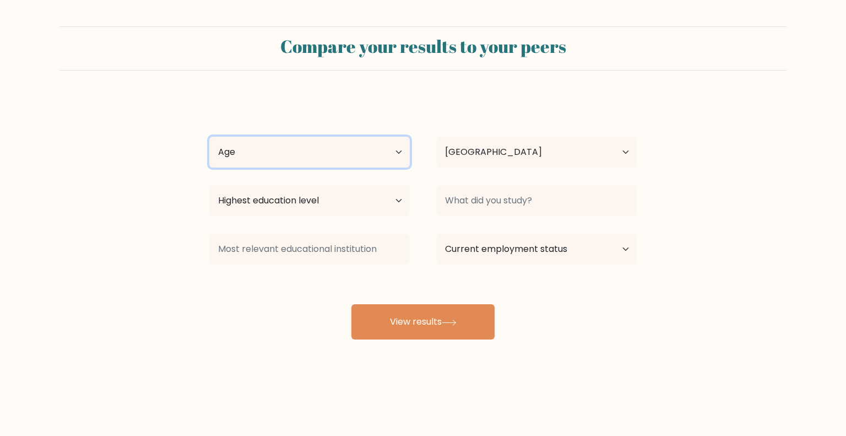
click at [330, 153] on select "Age Under 18 years old 18-24 years old 25-34 years old 35-44 years old 45-54 ye…" at bounding box center [309, 152] width 200 height 31
select select "25_34"
click at [209, 137] on select "Age Under 18 years old 18-24 years old 25-34 years old 35-44 years old 45-54 ye…" at bounding box center [309, 152] width 200 height 31
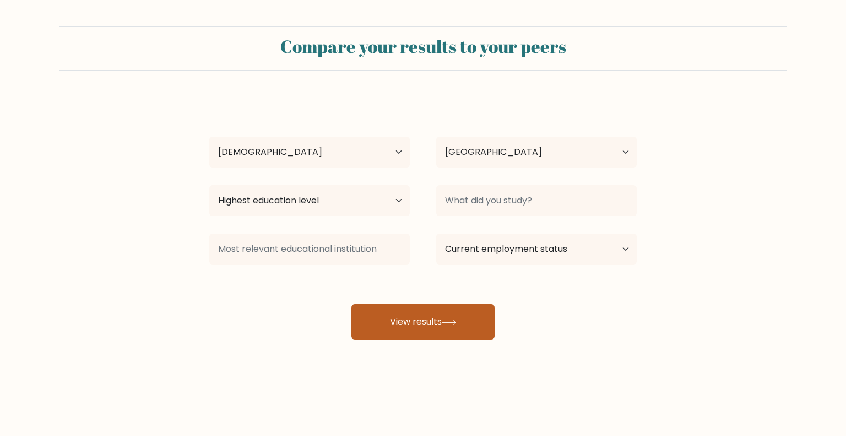
click at [419, 329] on button "View results" at bounding box center [422, 321] width 143 height 35
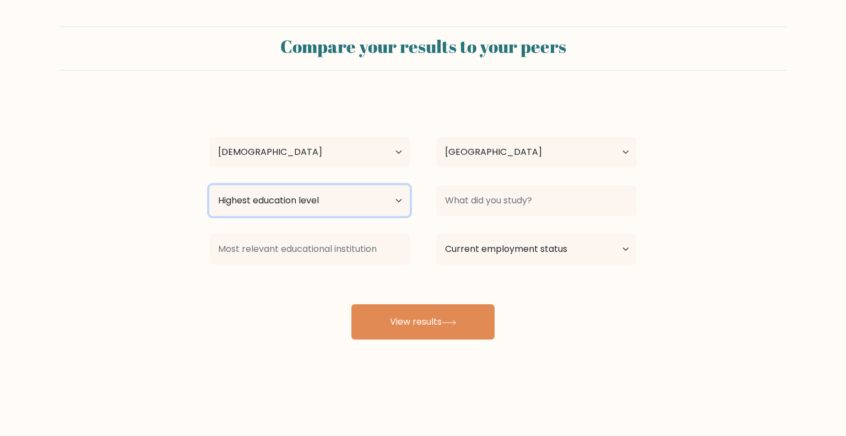
click at [332, 190] on select "Highest education level No schooling Primary Lower Secondary Upper Secondary Oc…" at bounding box center [309, 200] width 200 height 31
select select "bachelors_degree"
click at [209, 185] on select "Highest education level No schooling Primary Lower Secondary Upper Secondary Oc…" at bounding box center [309, 200] width 200 height 31
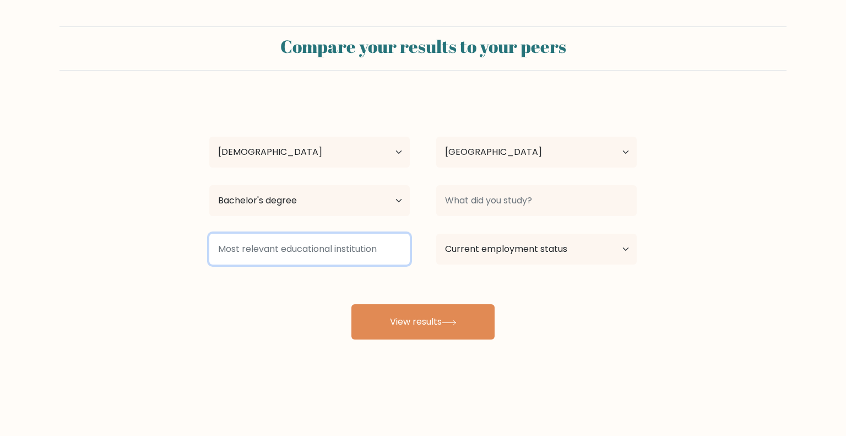
click at [328, 259] on input at bounding box center [309, 249] width 200 height 31
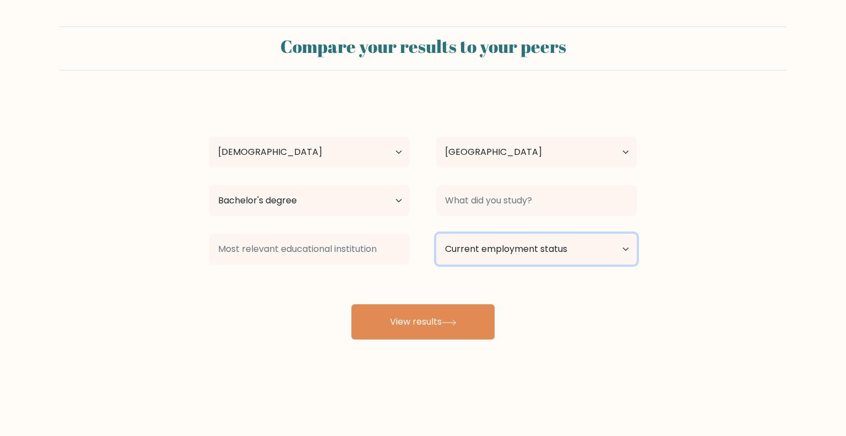
click at [487, 255] on select "Current employment status Employed Student Retired Other / prefer not to answer" at bounding box center [536, 249] width 200 height 31
select select "other"
click at [436, 234] on select "Current employment status Employed Student Retired Other / prefer not to answer" at bounding box center [536, 249] width 200 height 31
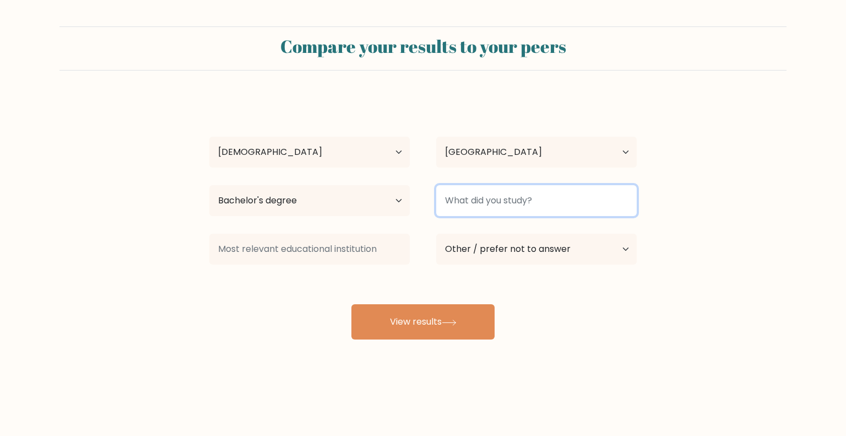
click at [506, 200] on input at bounding box center [536, 200] width 200 height 31
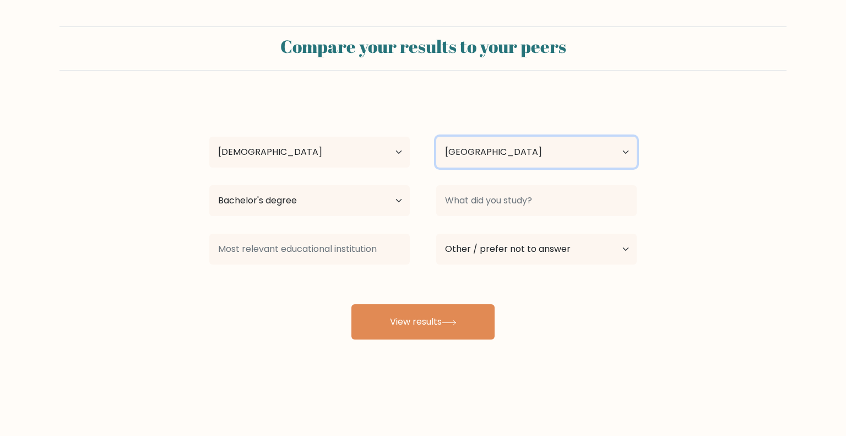
click at [479, 140] on select "Country Afghanistan Albania Algeria American Samoa Andorra Angola Anguilla Anta…" at bounding box center [536, 152] width 200 height 31
click at [447, 123] on div "Leila Mae Malbas Age Under 18 years old 18-24 years old 25-34 years old 35-44 y…" at bounding box center [423, 218] width 441 height 242
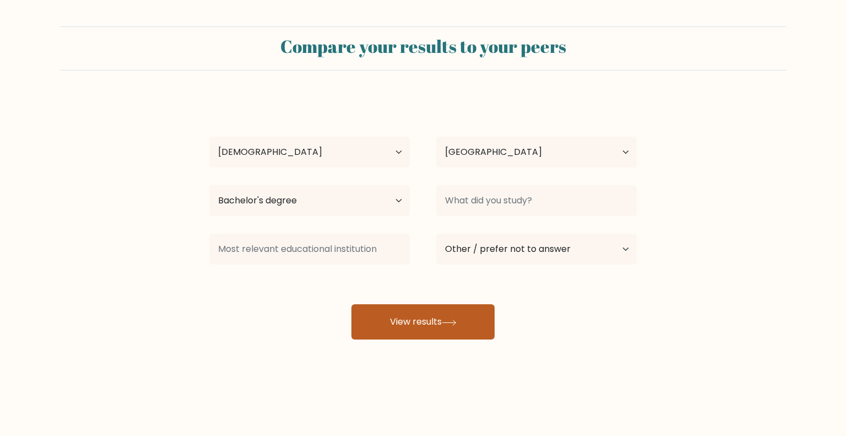
click at [418, 305] on button "View results" at bounding box center [422, 321] width 143 height 35
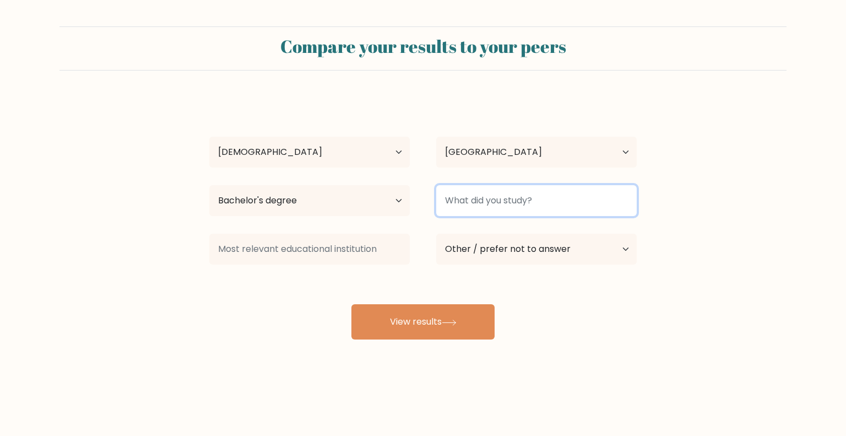
click at [469, 199] on input at bounding box center [536, 200] width 200 height 31
type input "HRDM"
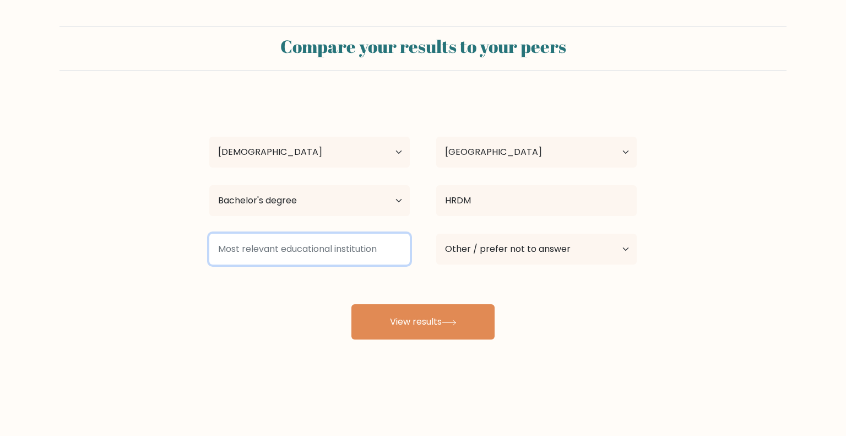
click at [339, 247] on input at bounding box center [309, 249] width 200 height 31
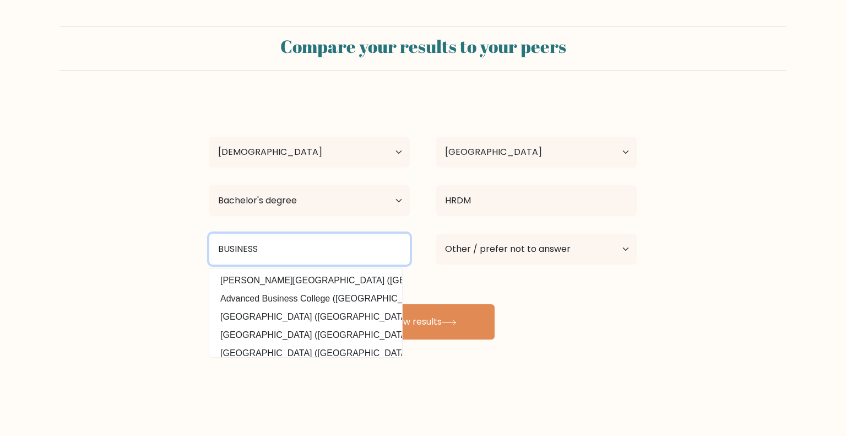
type input "BUSINESS"
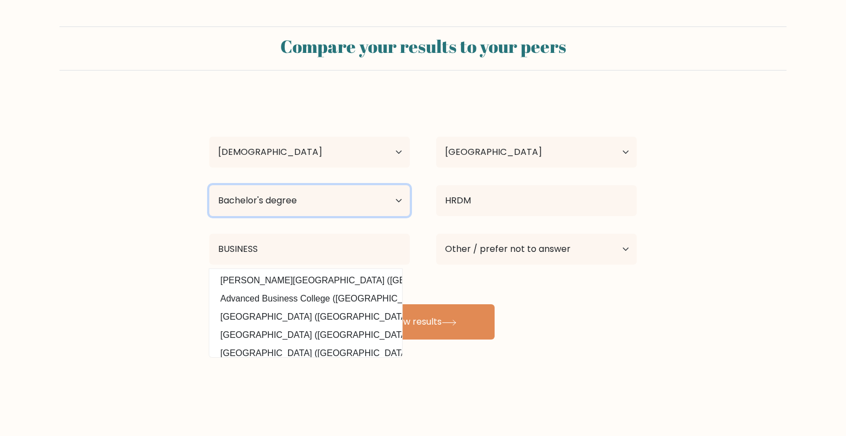
click at [308, 199] on select "Highest education level No schooling Primary Lower Secondary Upper Secondary Oc…" at bounding box center [309, 200] width 200 height 31
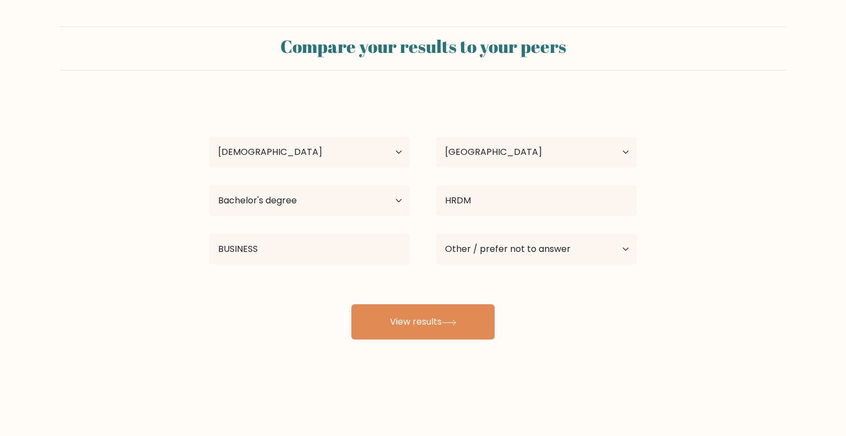
click at [141, 218] on form "Compare your results to your peers Leila Mae Malbas Age Under 18 years old 18-2…" at bounding box center [423, 182] width 846 height 313
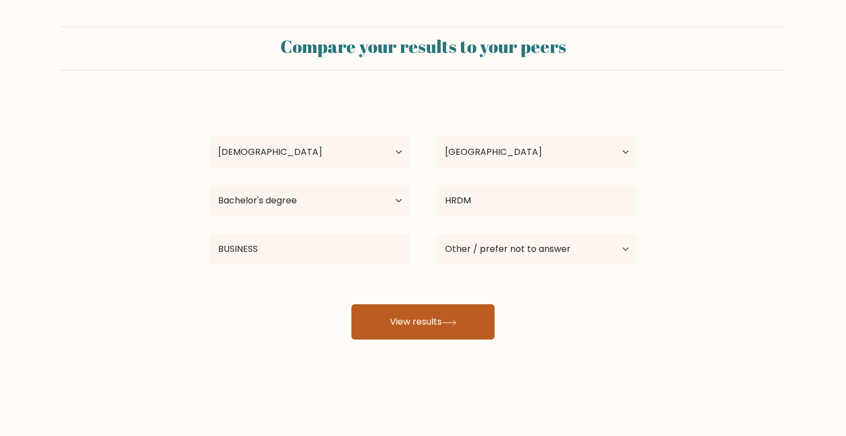
click at [410, 318] on button "View results" at bounding box center [422, 321] width 143 height 35
